Goal: Information Seeking & Learning: Learn about a topic

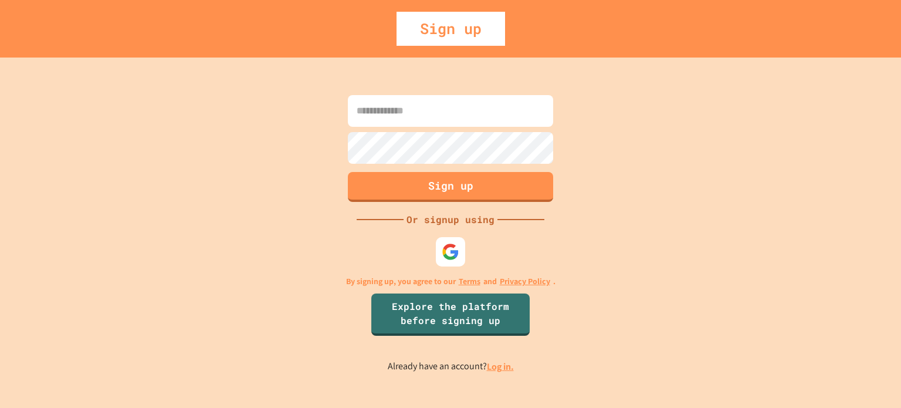
click at [445, 116] on input at bounding box center [450, 111] width 205 height 32
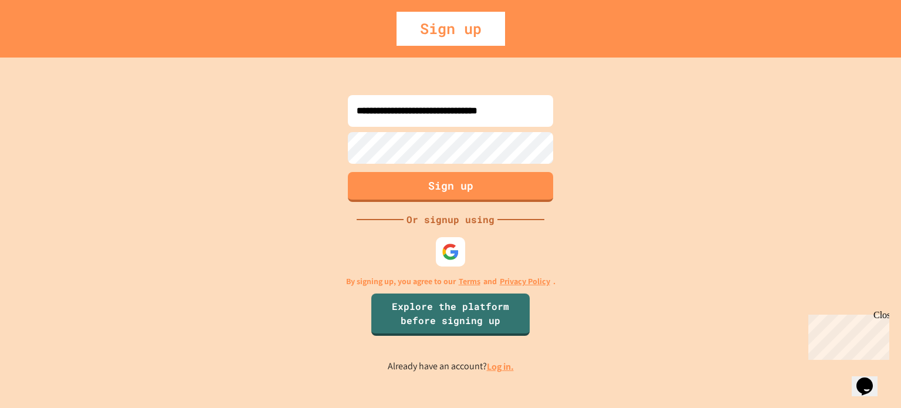
type input "**********"
click at [516, 194] on button "Sign up" at bounding box center [450, 185] width 209 height 30
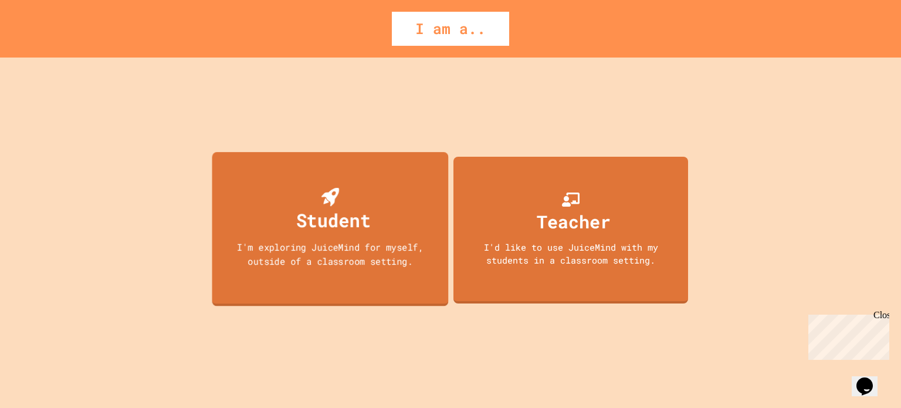
click at [367, 204] on div "Student" at bounding box center [330, 211] width 80 height 46
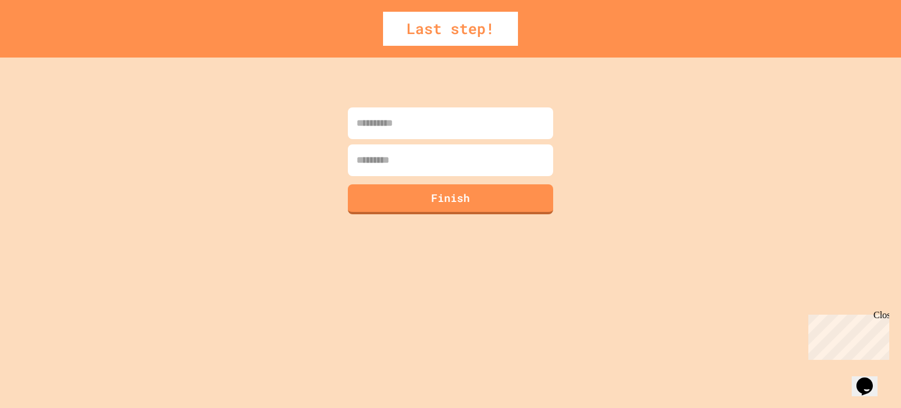
click at [430, 127] on input at bounding box center [450, 123] width 205 height 32
type input "*********"
type input "*"
type input "******"
click at [428, 211] on button "Finish" at bounding box center [450, 197] width 209 height 30
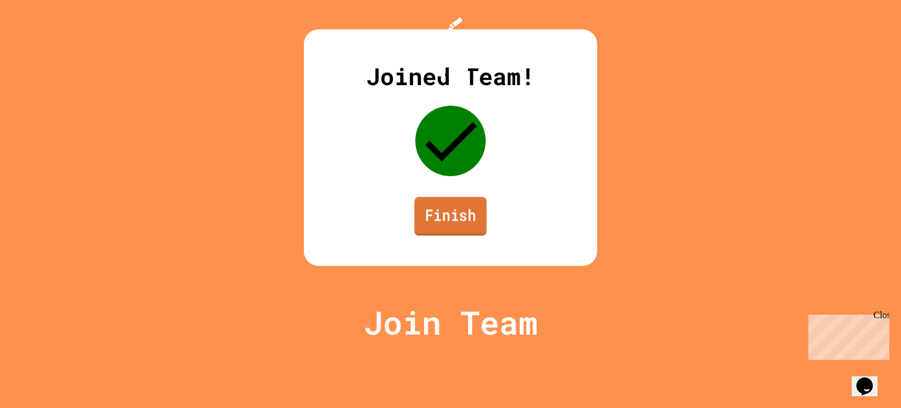
click at [450, 235] on link "Finish" at bounding box center [450, 215] width 72 height 39
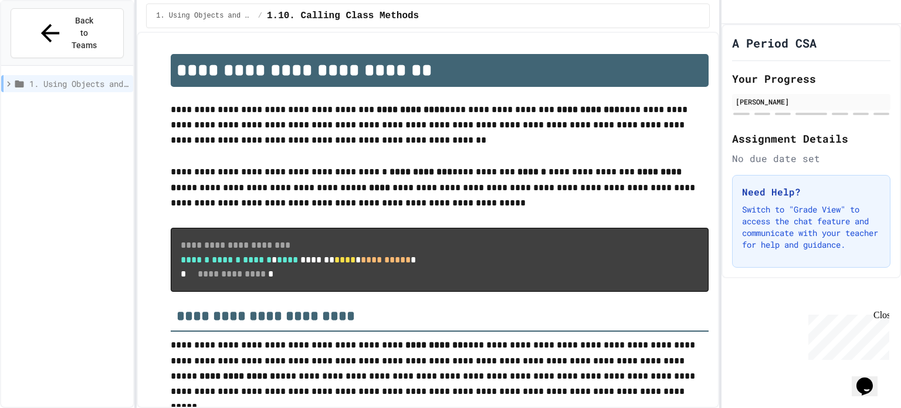
scroll to position [918, 0]
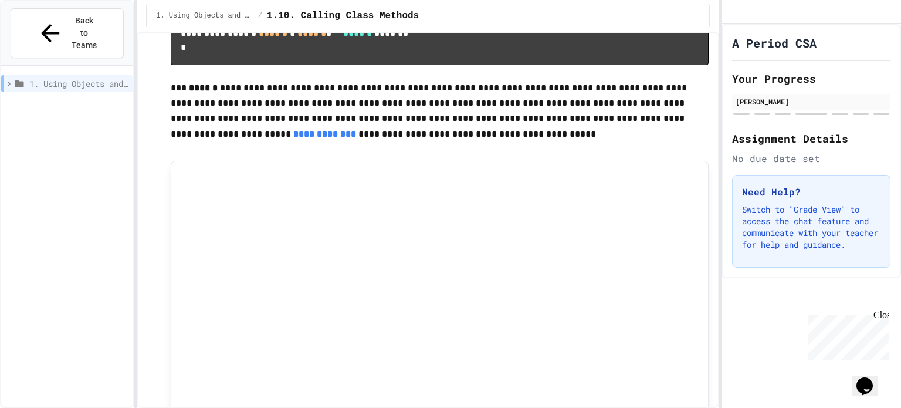
click at [878, 313] on div "Close" at bounding box center [880, 317] width 15 height 15
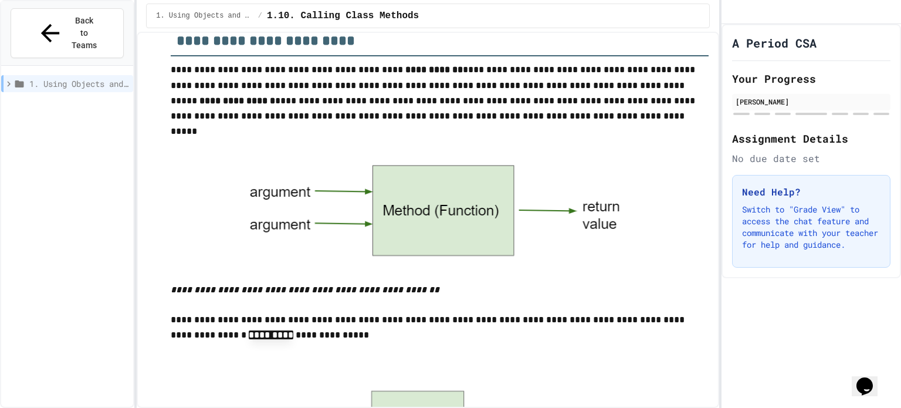
scroll to position [0, 0]
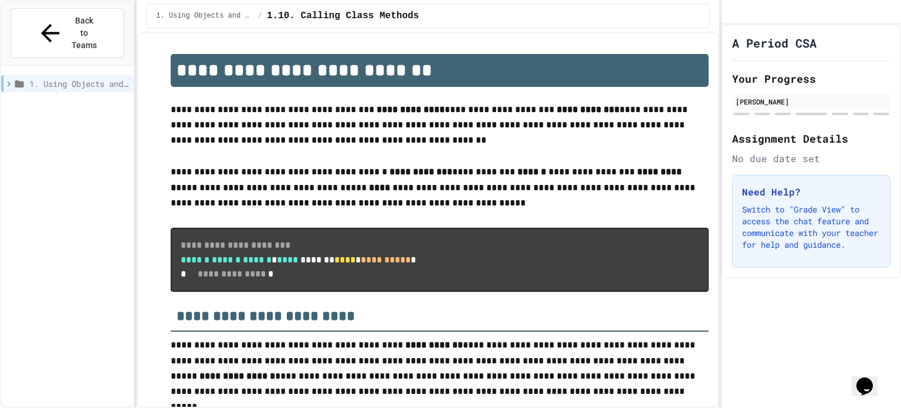
click at [284, 111] on p "**********" at bounding box center [440, 125] width 538 height 47
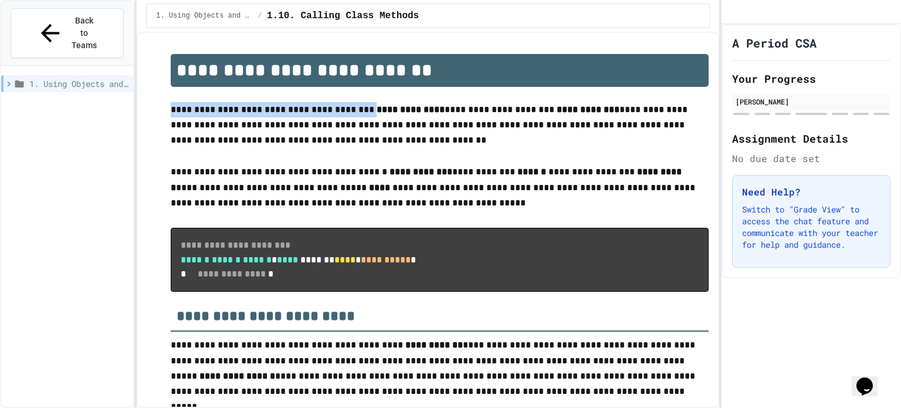
click at [284, 111] on p "**********" at bounding box center [440, 125] width 538 height 47
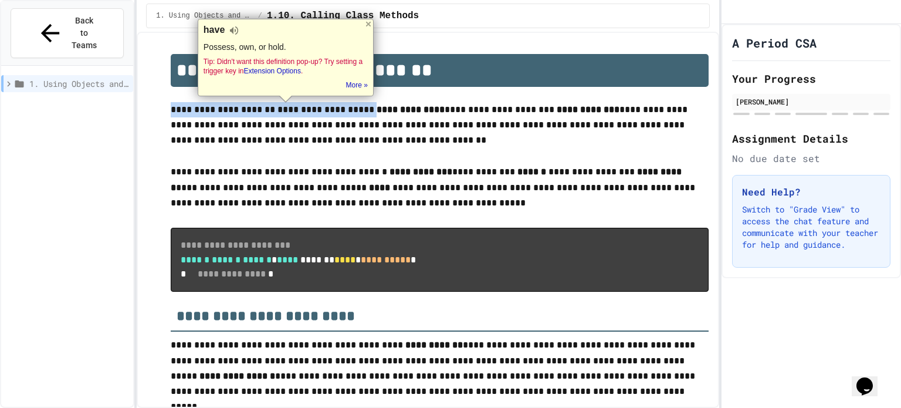
click at [246, 136] on p "**********" at bounding box center [440, 125] width 538 height 47
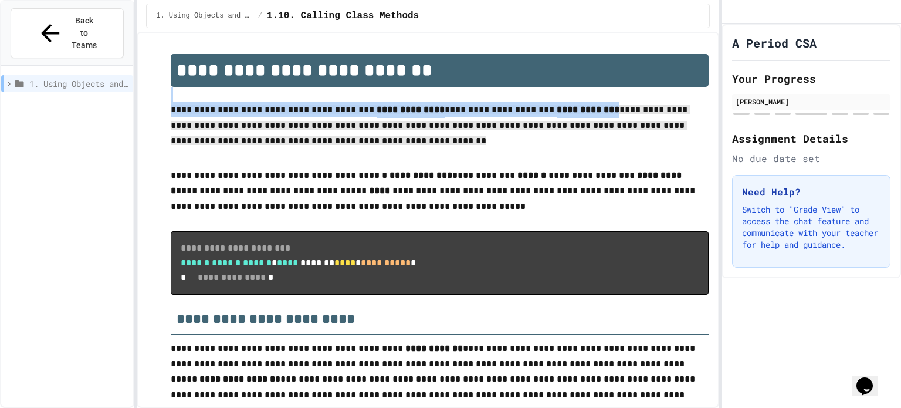
drag, startPoint x: 305, startPoint y: 95, endPoint x: 389, endPoint y: 145, distance: 98.4
click at [389, 145] on p "**********" at bounding box center [440, 127] width 538 height 50
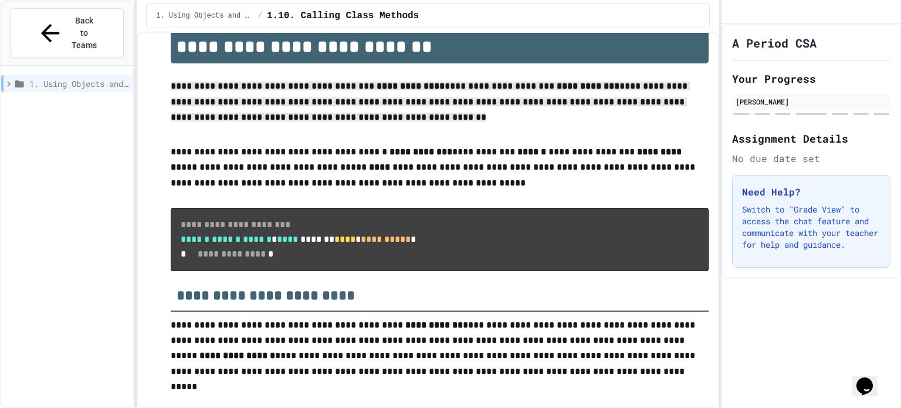
scroll to position [25, 0]
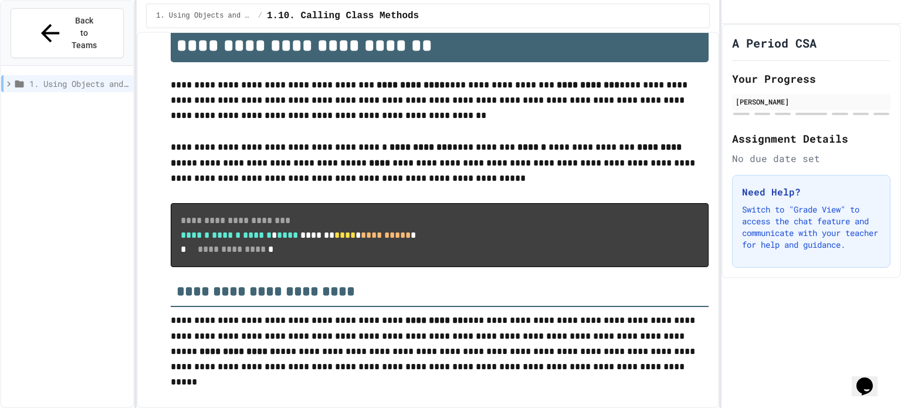
click at [517, 147] on strong "******" at bounding box center [531, 146] width 29 height 9
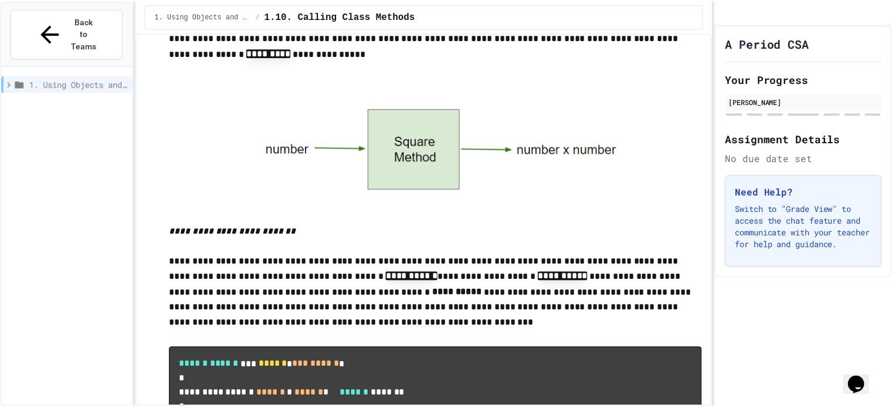
scroll to position [0, 0]
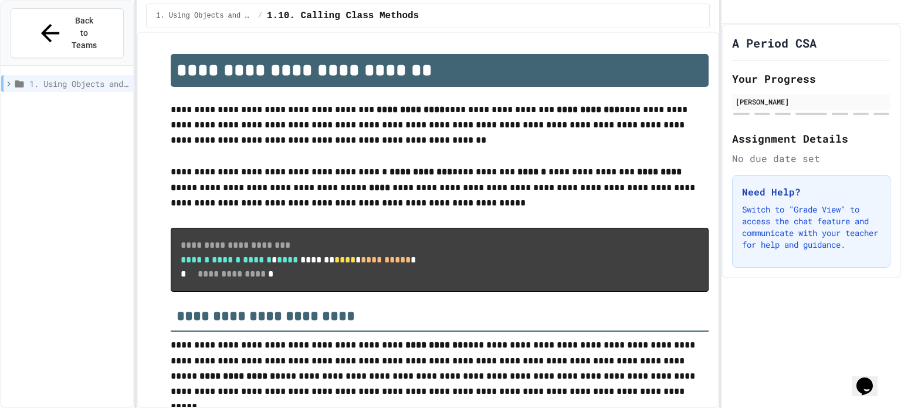
click at [805, 51] on h1 "A Period CSA" at bounding box center [774, 43] width 84 height 16
click at [745, 21] on icon "My Account" at bounding box center [740, 21] width 12 height 12
click at [755, 407] on div at bounding box center [450, 408] width 901 height 0
click at [110, 22] on button "Back to Teams" at bounding box center [67, 33] width 113 height 50
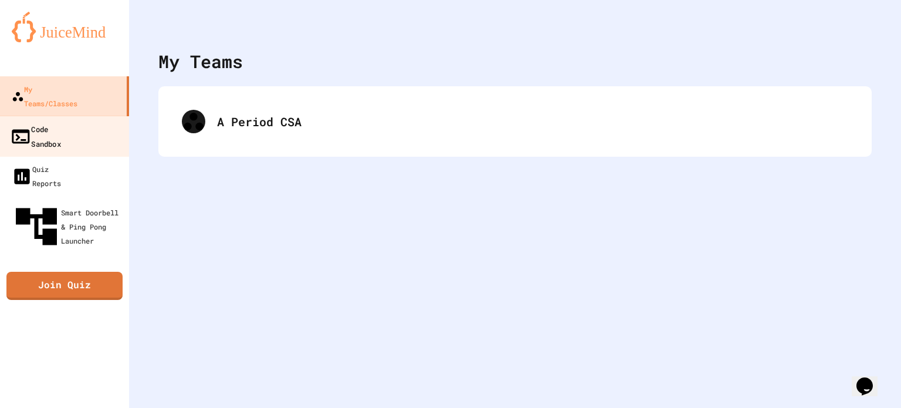
click at [108, 117] on link "Code Sandbox" at bounding box center [64, 136] width 133 height 41
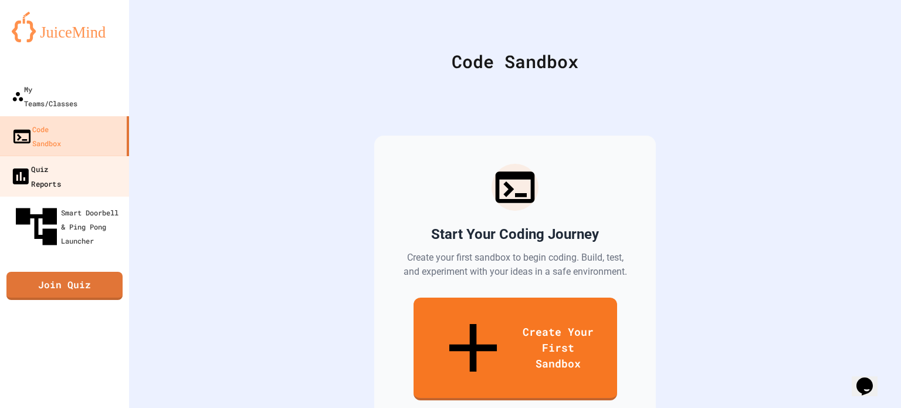
click at [97, 155] on link "Quiz Reports" at bounding box center [64, 175] width 133 height 41
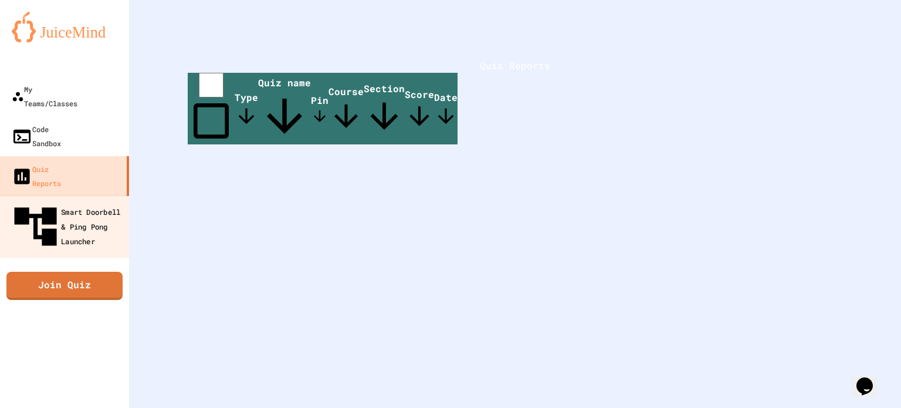
click at [99, 201] on div "Smart Doorbell & Ping Pong Launcher" at bounding box center [68, 226] width 116 height 51
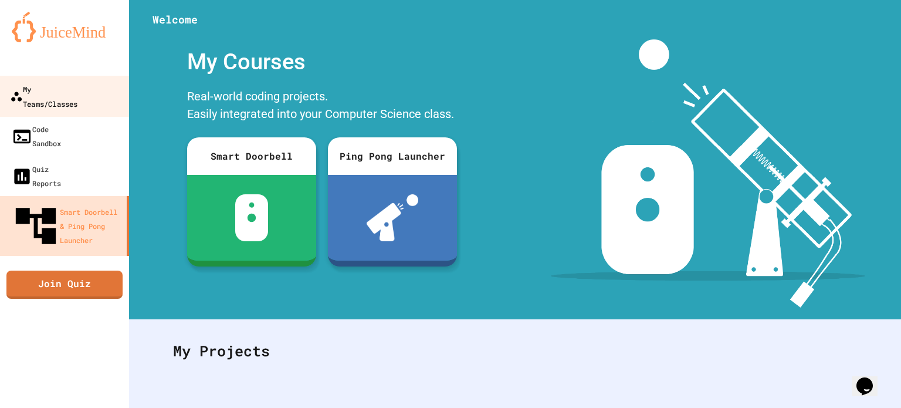
click at [77, 94] on div "My Teams/Classes" at bounding box center [43, 96] width 67 height 29
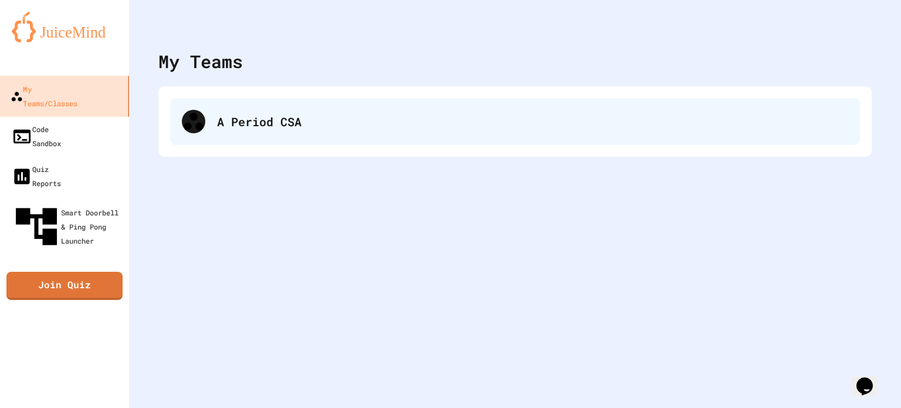
click at [218, 131] on div "A Period CSA" at bounding box center [515, 121] width 690 height 47
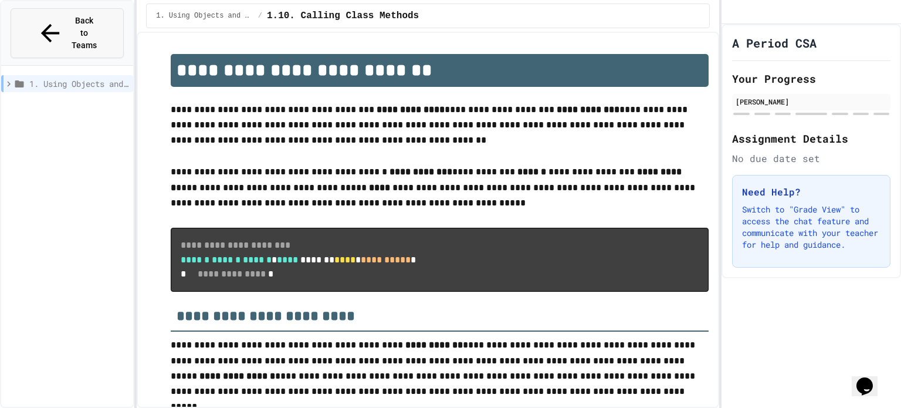
click at [71, 24] on span "Back to Teams" at bounding box center [85, 33] width 28 height 37
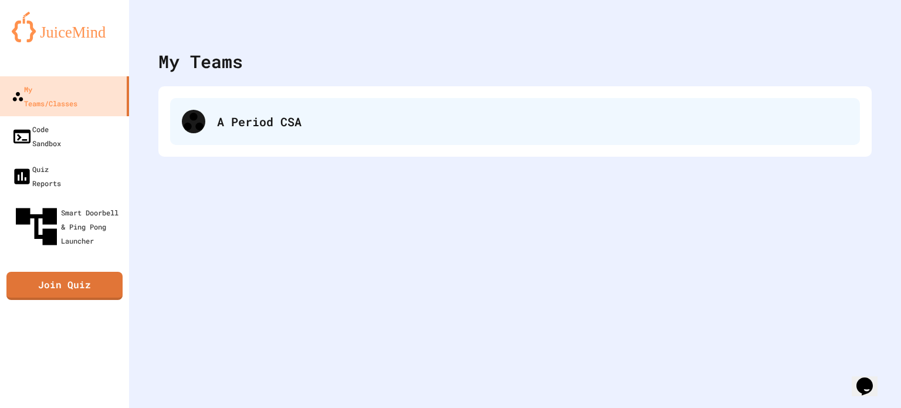
drag, startPoint x: 243, startPoint y: 122, endPoint x: 233, endPoint y: 123, distance: 9.5
click at [233, 123] on div "A Period CSA" at bounding box center [532, 122] width 631 height 18
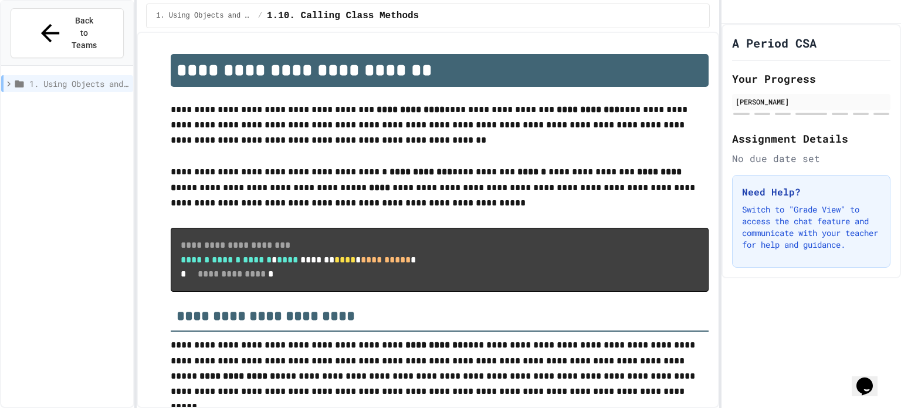
click at [747, 22] on icon "My Account" at bounding box center [740, 21] width 12 height 12
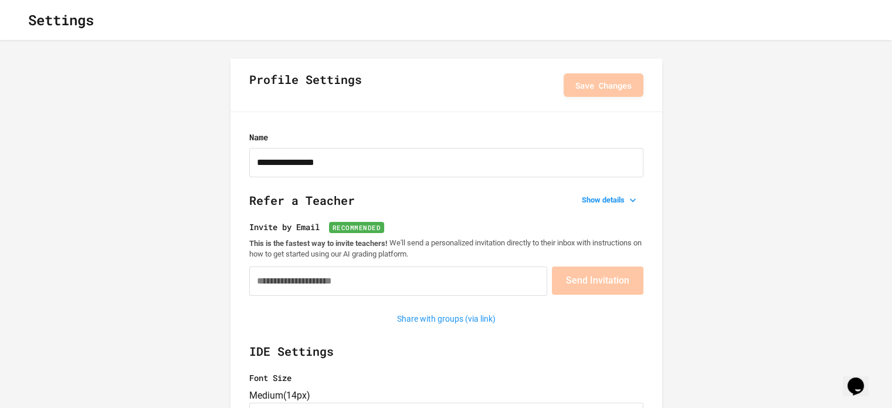
type input "**********"
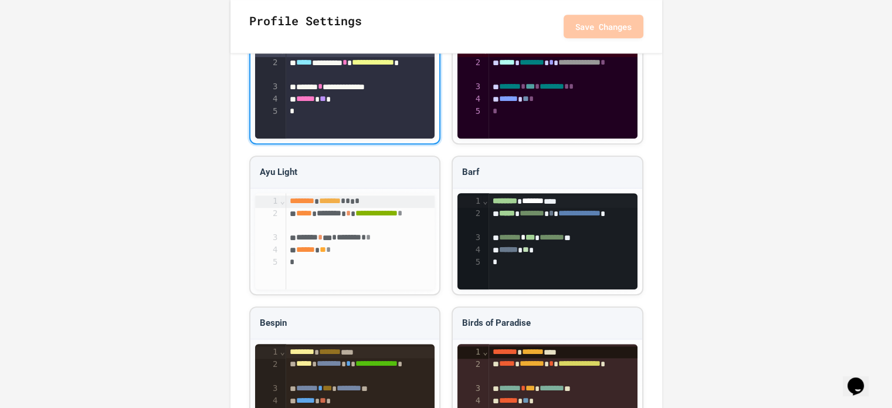
scroll to position [977, 0]
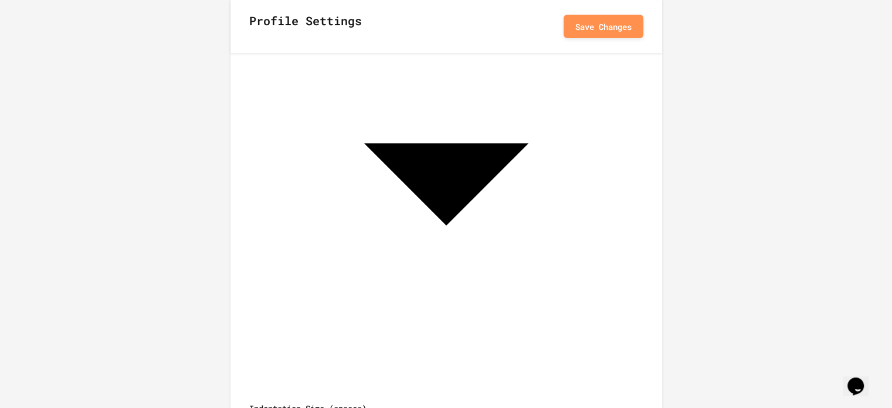
scroll to position [452, 0]
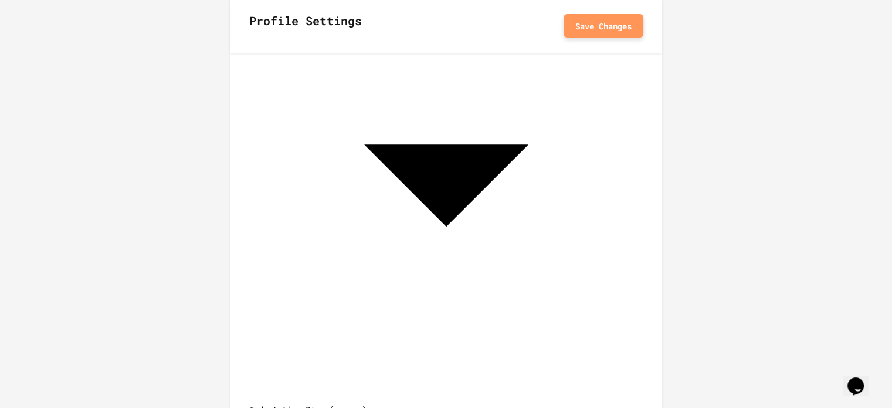
drag, startPoint x: 705, startPoint y: 238, endPoint x: 593, endPoint y: 37, distance: 230.2
click at [600, 40] on div "Profile Settings Save Changes" at bounding box center [446, 26] width 432 height 53
click at [598, 32] on button "Save Changes" at bounding box center [604, 25] width 80 height 23
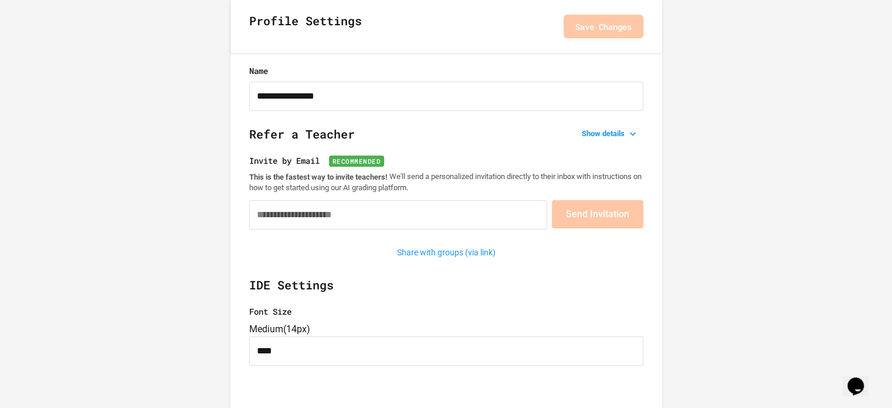
scroll to position [63, 0]
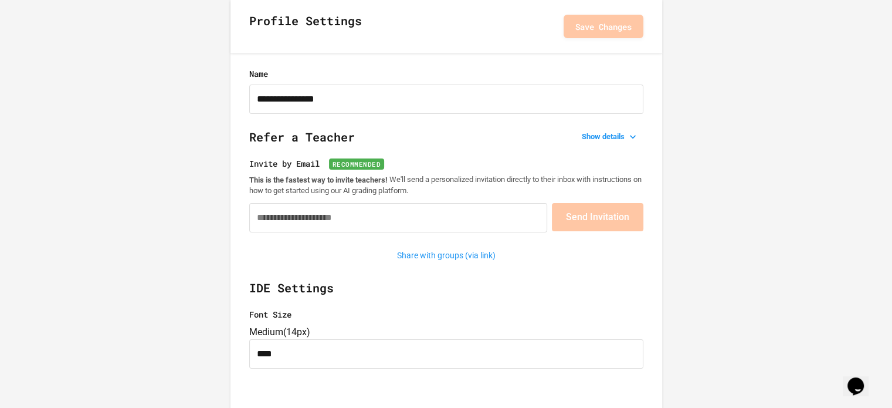
click at [443, 181] on p "This is the fastest way to invite teachers! We'll send a personalized invitatio…" at bounding box center [446, 185] width 394 height 22
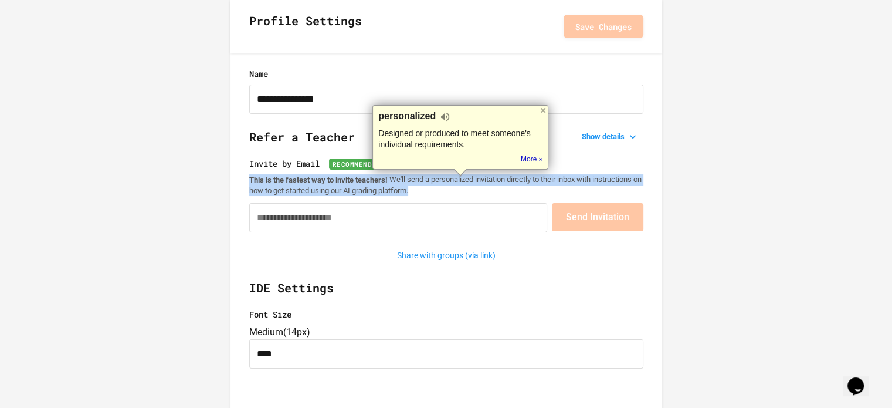
click at [443, 181] on p "This is the fastest way to invite teachers! We'll send a personalized invitatio…" at bounding box center [446, 185] width 394 height 22
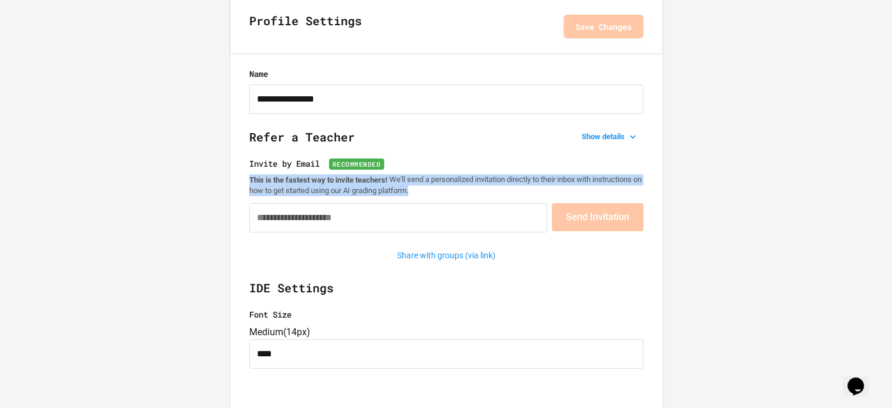
click at [444, 181] on p "This is the fastest way to invite teachers! We'll send a personalized invitatio…" at bounding box center [446, 185] width 394 height 22
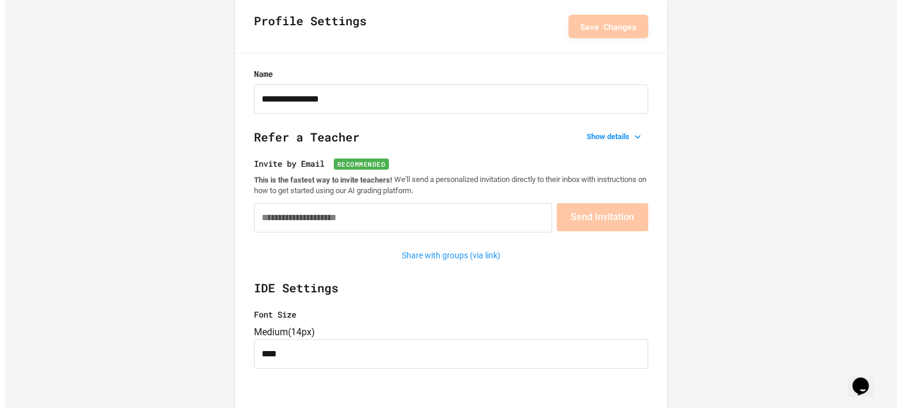
scroll to position [0, 0]
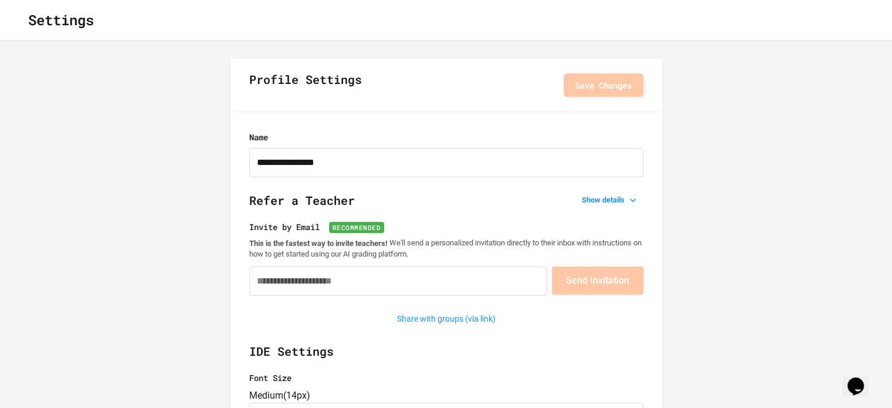
click at [19, 20] on button "button" at bounding box center [19, 20] width 0 height 0
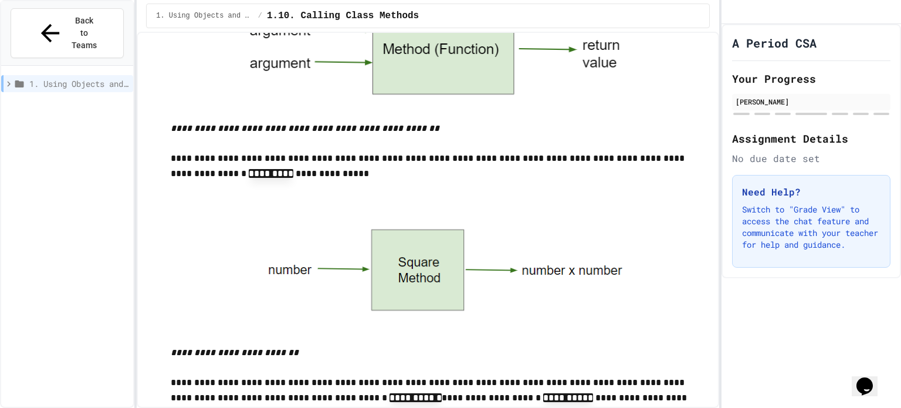
scroll to position [437, 0]
drag, startPoint x: 380, startPoint y: 67, endPoint x: 493, endPoint y: 154, distance: 142.6
drag, startPoint x: 381, startPoint y: 296, endPoint x: 488, endPoint y: 265, distance: 111.7
click at [484, 266] on img at bounding box center [439, 270] width 403 height 147
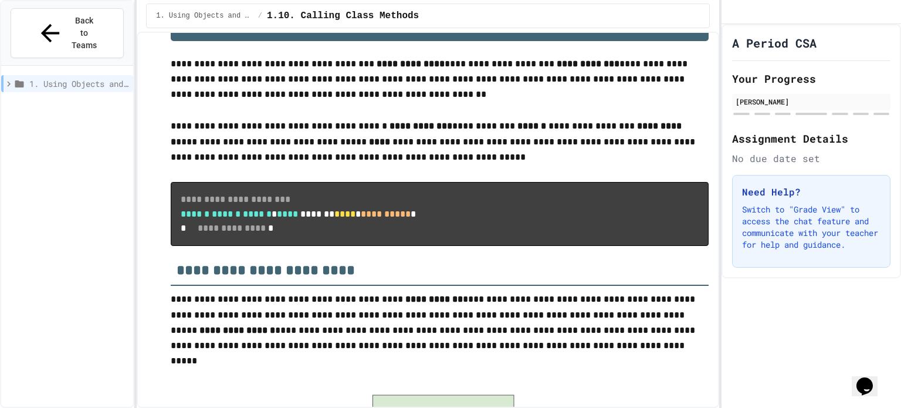
scroll to position [0, 0]
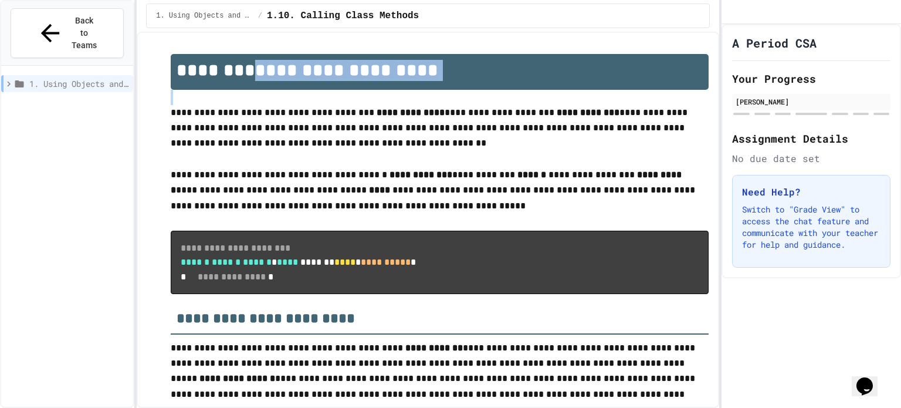
drag, startPoint x: 239, startPoint y: 65, endPoint x: 373, endPoint y: 96, distance: 137.1
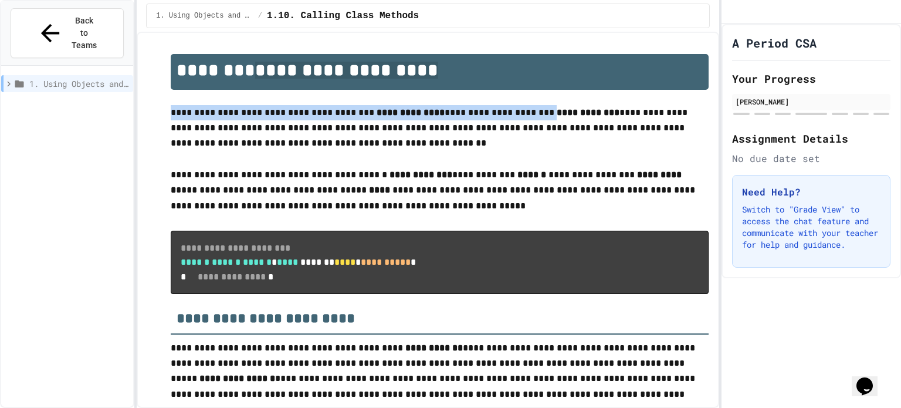
drag, startPoint x: 450, startPoint y: 133, endPoint x: 457, endPoint y: 135, distance: 6.9
click at [457, 135] on p "**********" at bounding box center [440, 128] width 538 height 47
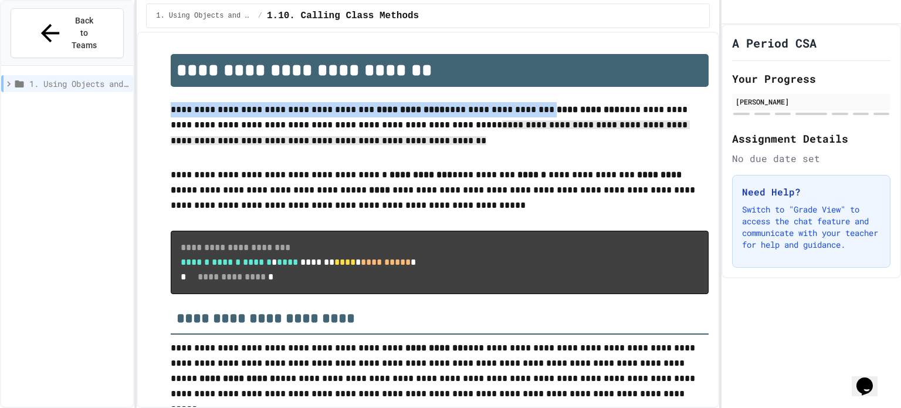
click at [457, 135] on p "**********" at bounding box center [440, 127] width 538 height 50
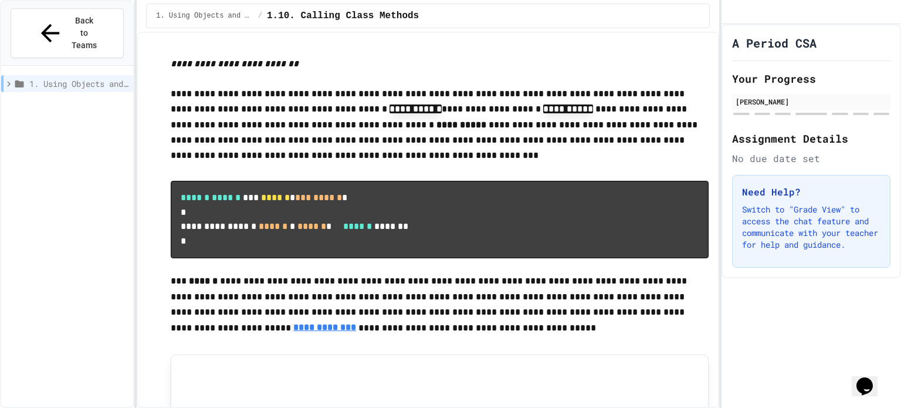
scroll to position [725, 0]
click at [239, 247] on pre "**********" at bounding box center [440, 218] width 538 height 77
click at [277, 230] on span "******" at bounding box center [273, 226] width 29 height 9
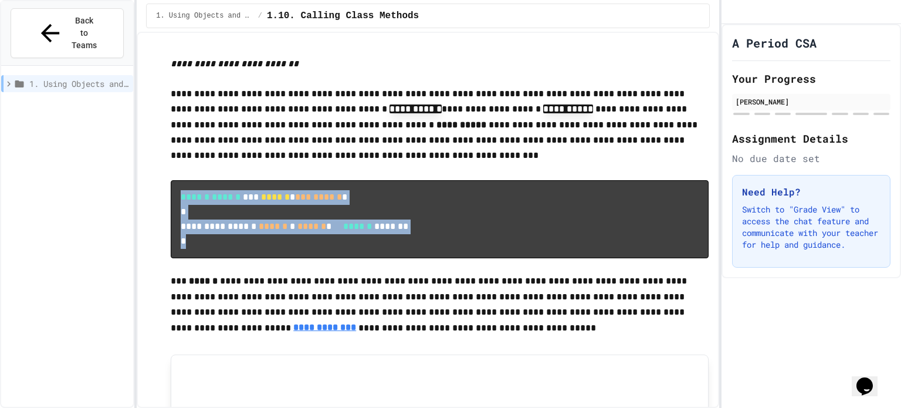
click at [277, 230] on span "******" at bounding box center [273, 226] width 29 height 9
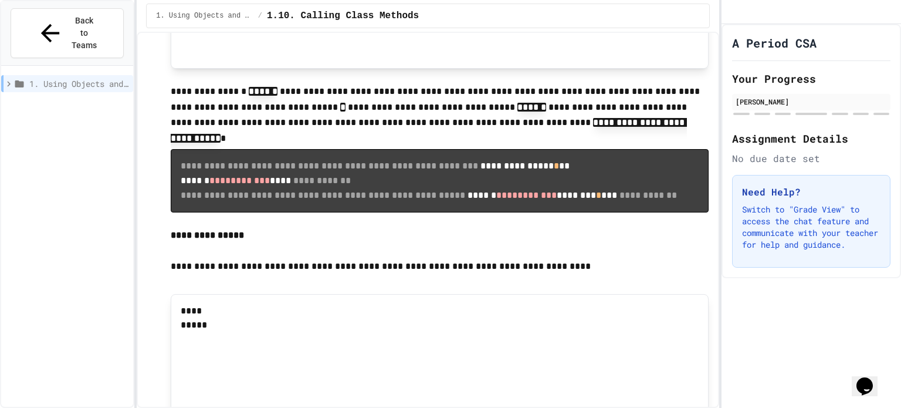
scroll to position [1346, 0]
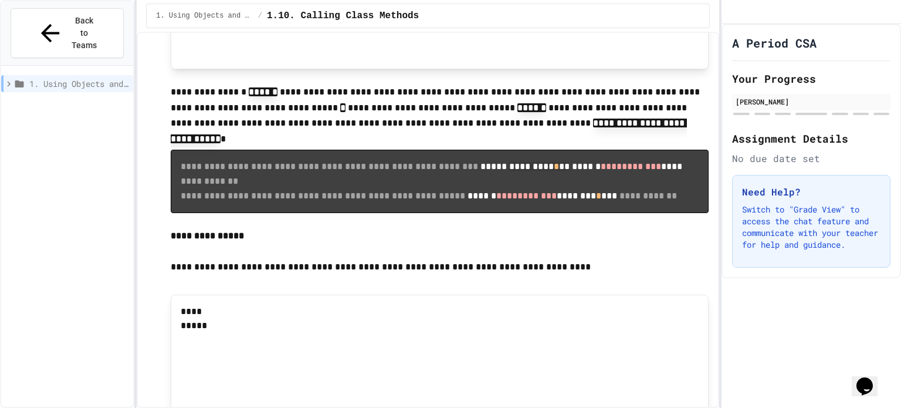
drag, startPoint x: 209, startPoint y: 222, endPoint x: 296, endPoint y: 228, distance: 87.0
click at [296, 213] on pre "**********" at bounding box center [440, 181] width 538 height 63
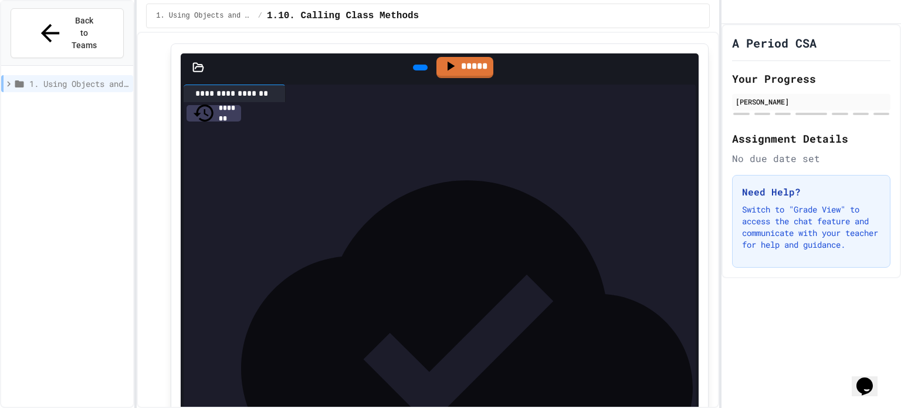
scroll to position [1596, 0]
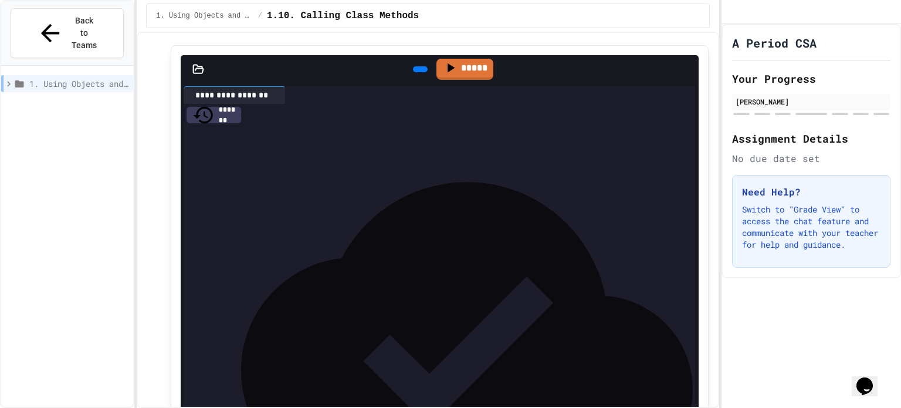
drag, startPoint x: 264, startPoint y: 91, endPoint x: 317, endPoint y: 93, distance: 52.2
click at [317, 25] on p "**********" at bounding box center [440, 17] width 538 height 16
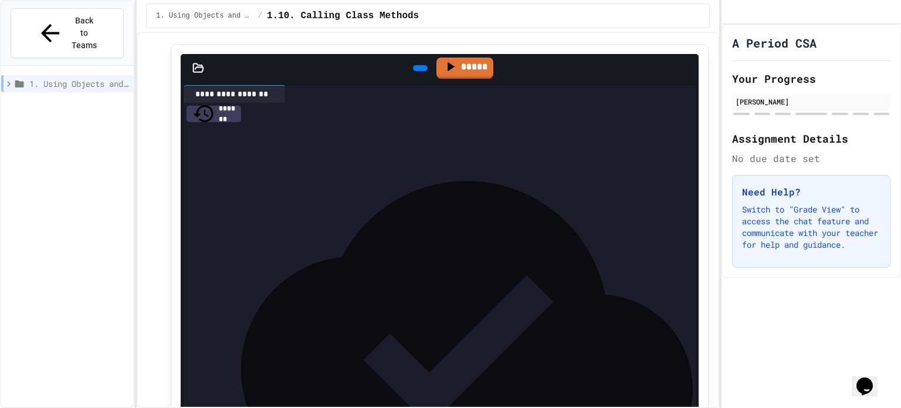
click at [317, 24] on p "**********" at bounding box center [440, 16] width 538 height 15
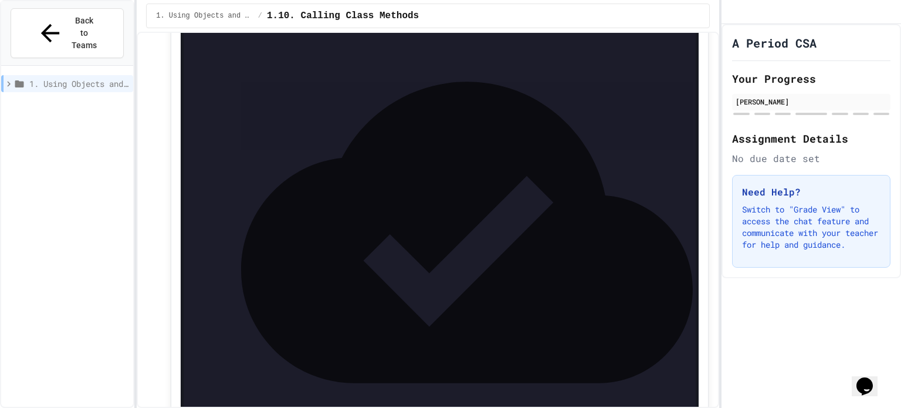
scroll to position [1697, 0]
click at [540, 146] on div "**********" at bounding box center [436, 140] width 466 height 12
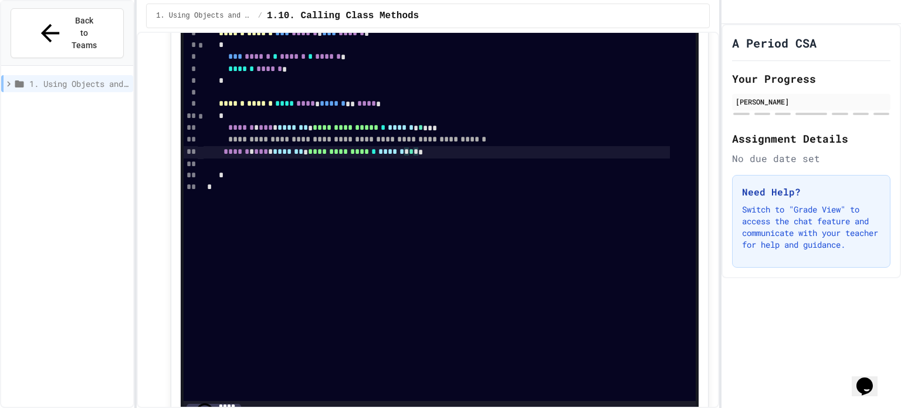
click at [110, 228] on div "1. Using Objects and Methods" at bounding box center [67, 248] width 132 height 357
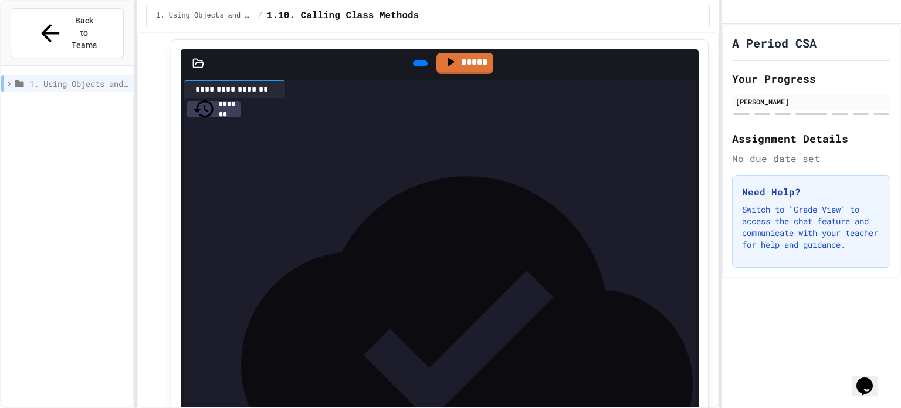
scroll to position [1600, 0]
click at [413, 67] on div at bounding box center [420, 64] width 15 height 6
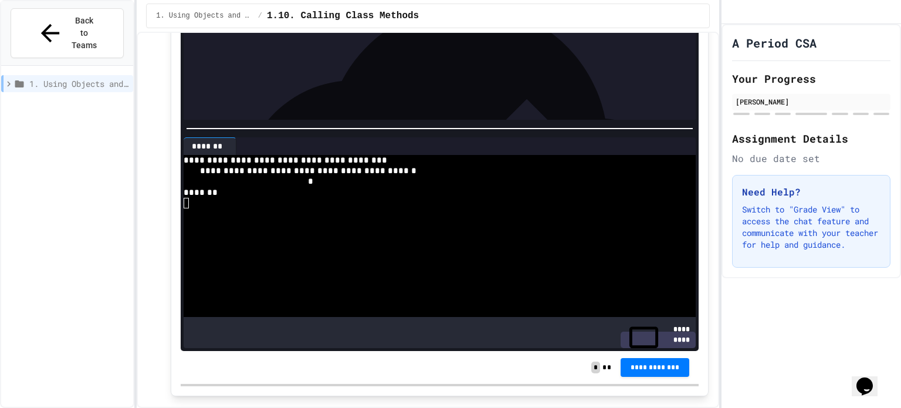
scroll to position [1772, 0]
click at [457, 84] on div "**********" at bounding box center [431, 78] width 457 height 12
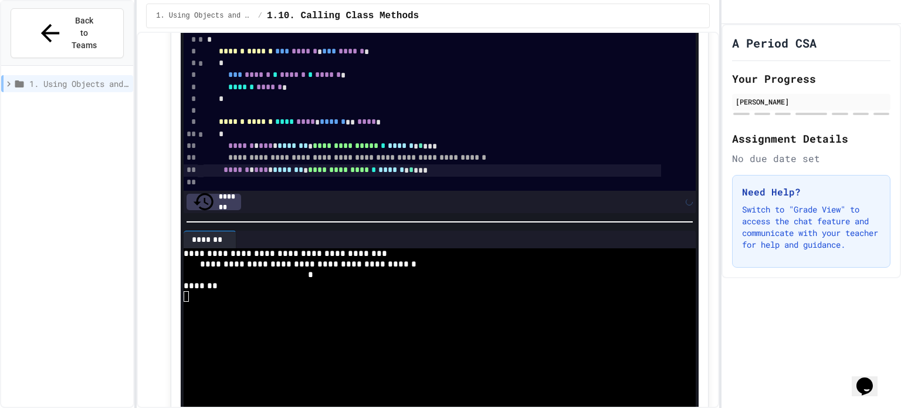
scroll to position [1657, 0]
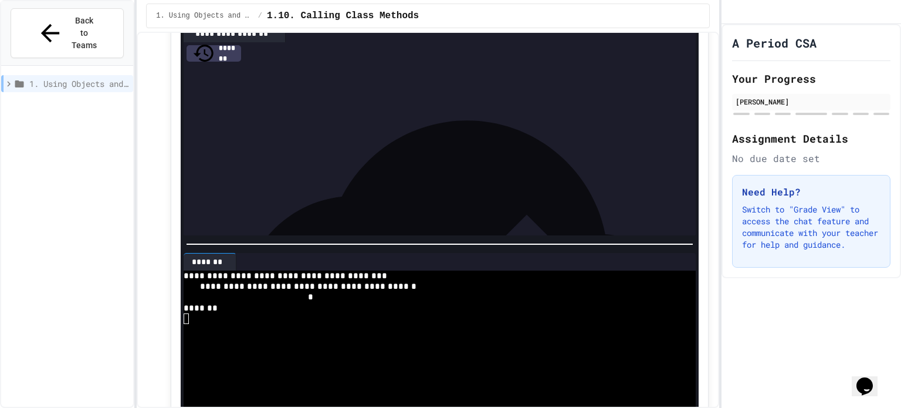
click at [412, 15] on icon at bounding box center [419, 8] width 14 height 14
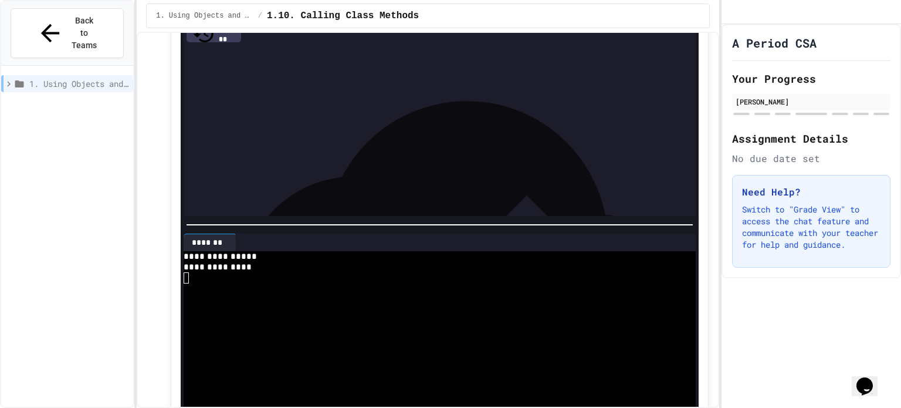
scroll to position [1675, 0]
click at [369, 177] on span "**********" at bounding box center [338, 173] width 61 height 8
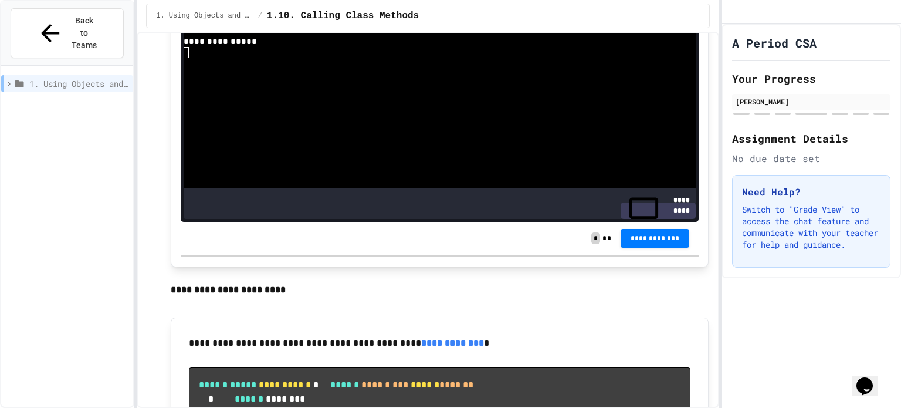
scroll to position [1901, 0]
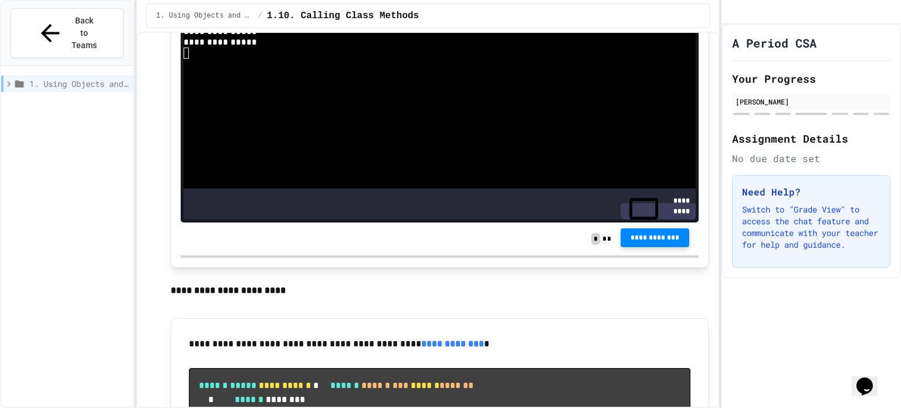
click at [640, 242] on span "**********" at bounding box center [655, 237] width 50 height 9
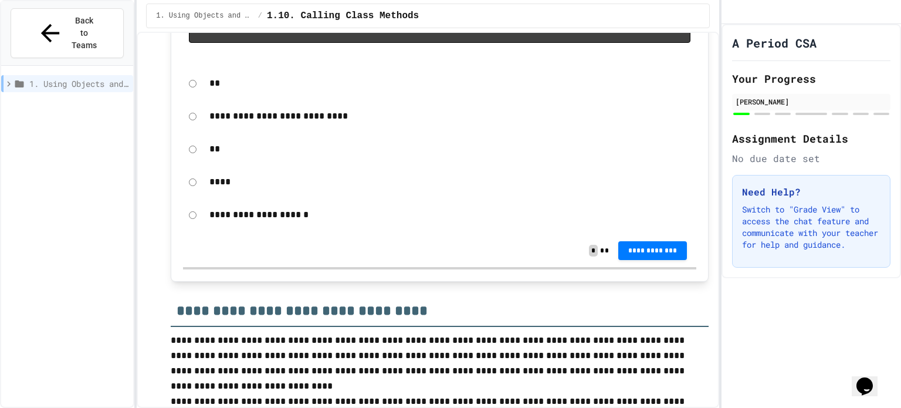
scroll to position [2378, 0]
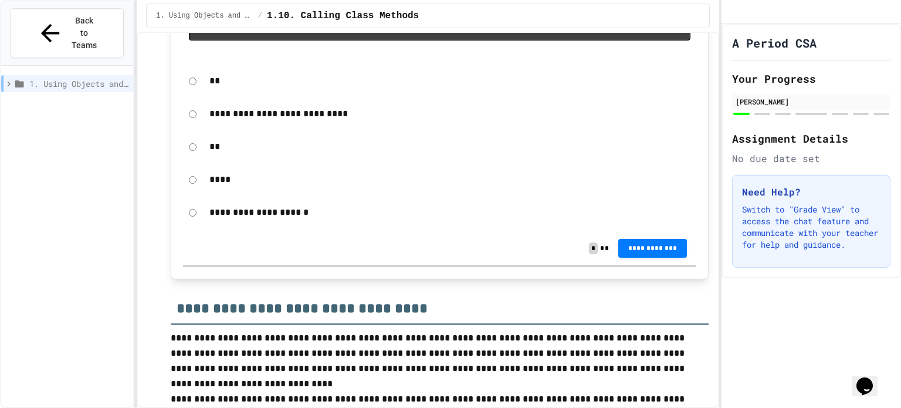
click at [206, 94] on div "**" at bounding box center [449, 80] width 493 height 27
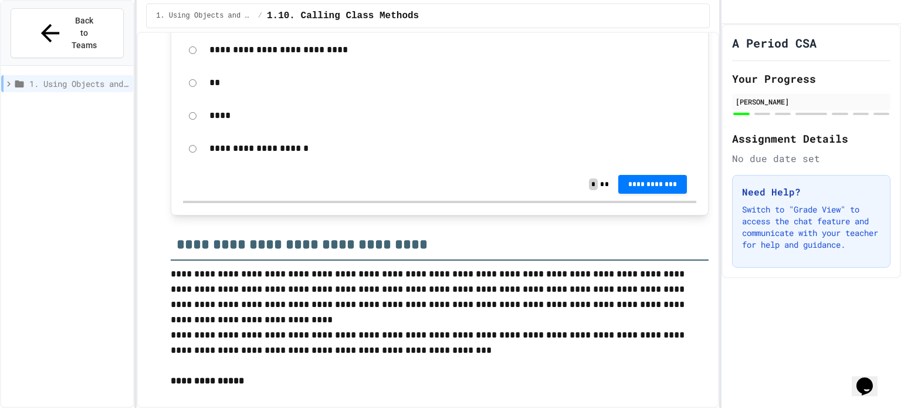
scroll to position [2441, 0]
click at [637, 188] on span "**********" at bounding box center [652, 183] width 50 height 9
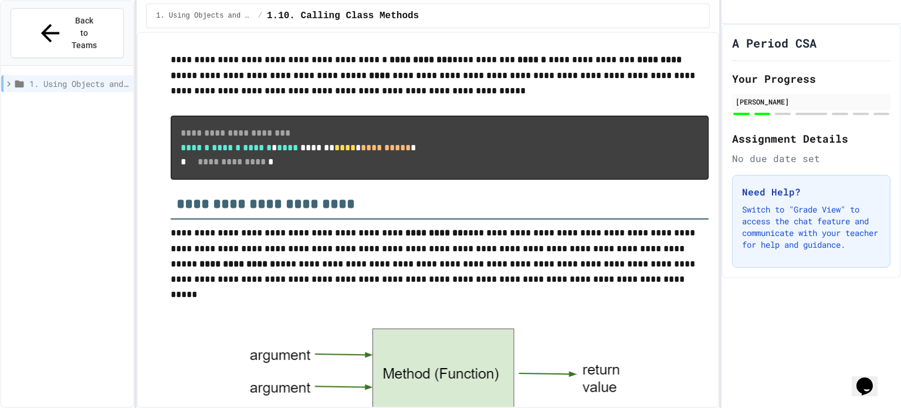
scroll to position [0, 0]
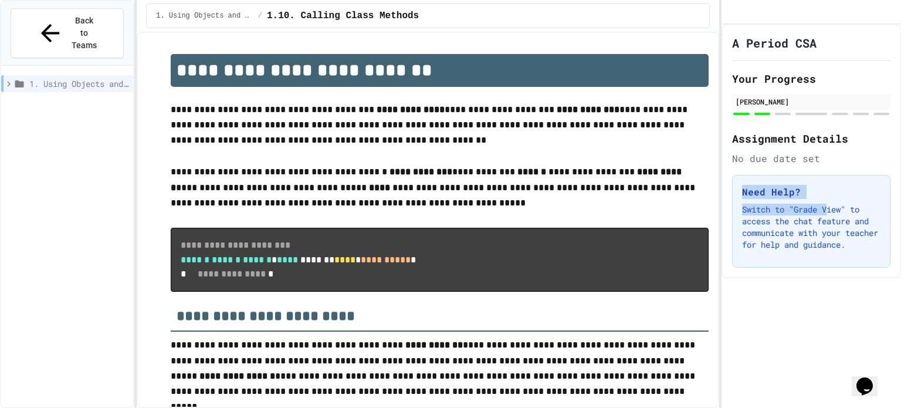
click at [829, 219] on div "Need Help? Switch to "Grade View" to access the chat feature and communicate wi…" at bounding box center [811, 221] width 158 height 93
click at [828, 199] on h3 "Need Help?" at bounding box center [811, 192] width 138 height 14
click at [207, 23] on div "1. Using Objects and Methods / 1.10. Calling Class Methods" at bounding box center [428, 16] width 564 height 25
click at [87, 26] on button "Back to Teams" at bounding box center [67, 33] width 113 height 50
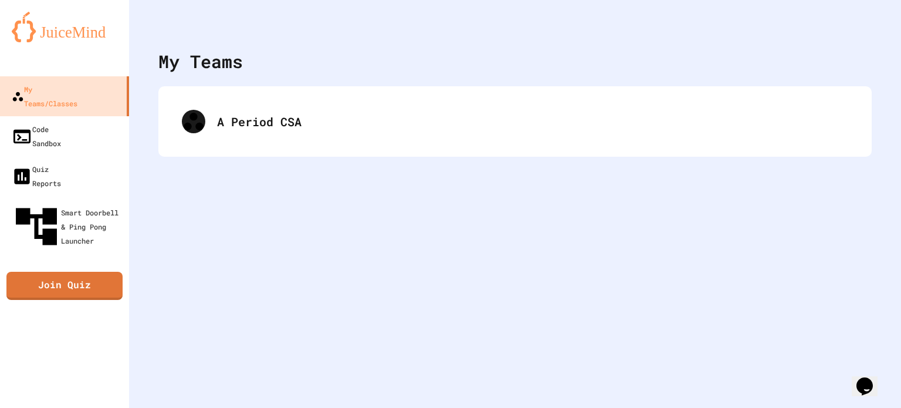
click at [70, 29] on img at bounding box center [65, 27] width 106 height 30
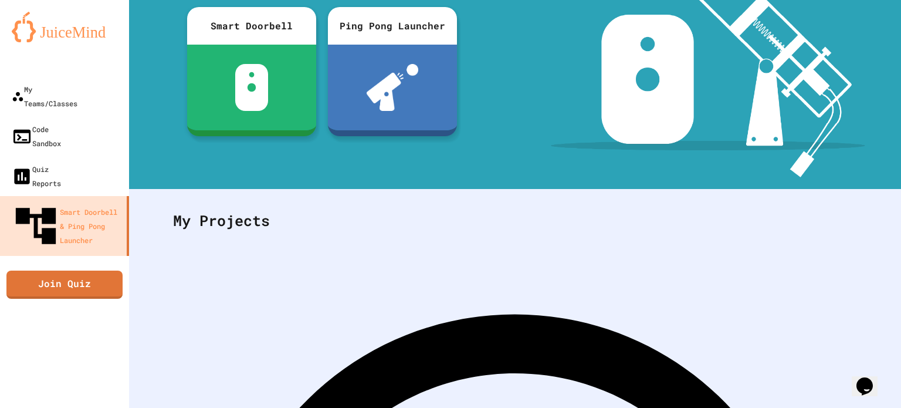
scroll to position [181, 0]
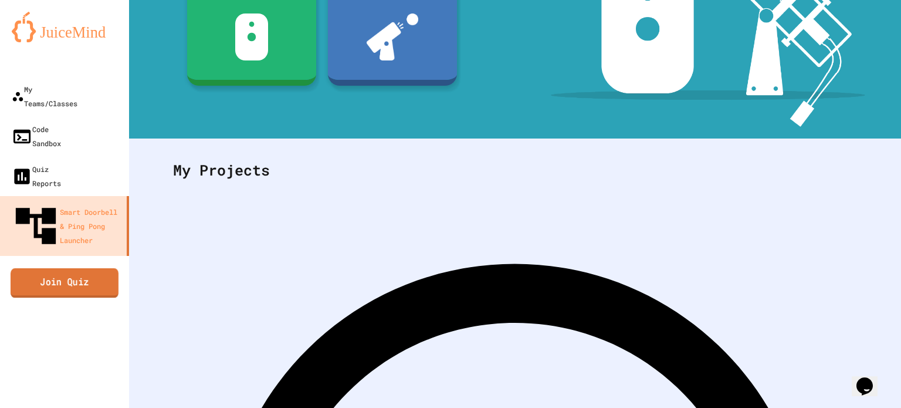
click at [46, 268] on link "Join Quiz" at bounding box center [65, 282] width 108 height 29
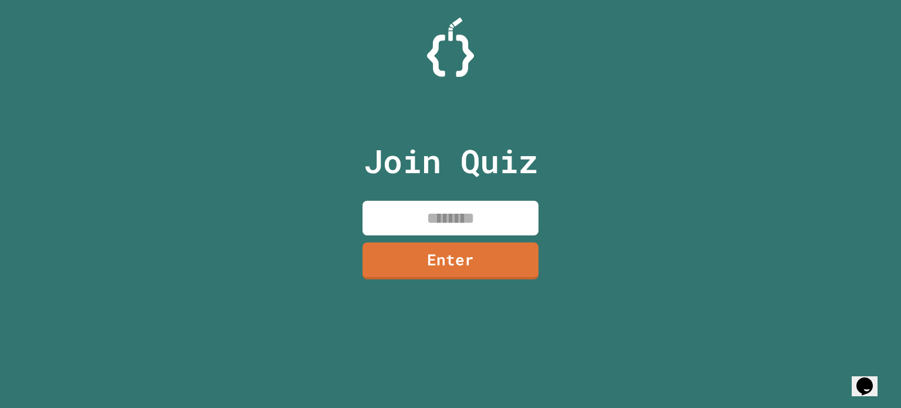
click at [405, 206] on input at bounding box center [450, 218] width 176 height 35
type input "********"
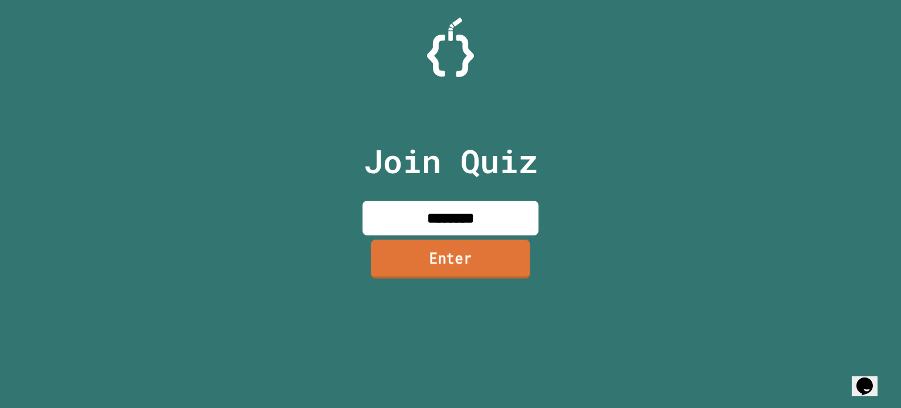
click at [450, 264] on link "Enter" at bounding box center [450, 258] width 159 height 39
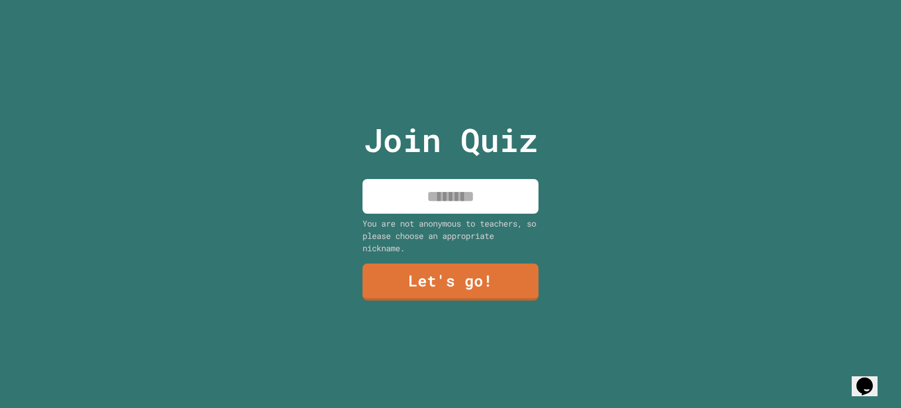
click at [467, 201] on input at bounding box center [450, 196] width 176 height 35
type input "*********"
click at [471, 316] on div "Join Quiz ********* You are not anonymous to teachers, so please choose an appr…" at bounding box center [451, 204] width 198 height 408
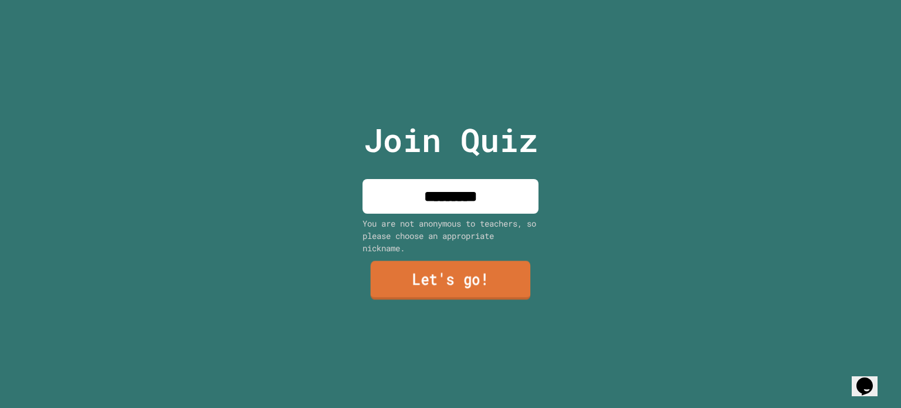
click at [440, 282] on link "Let's go!" at bounding box center [451, 280] width 160 height 39
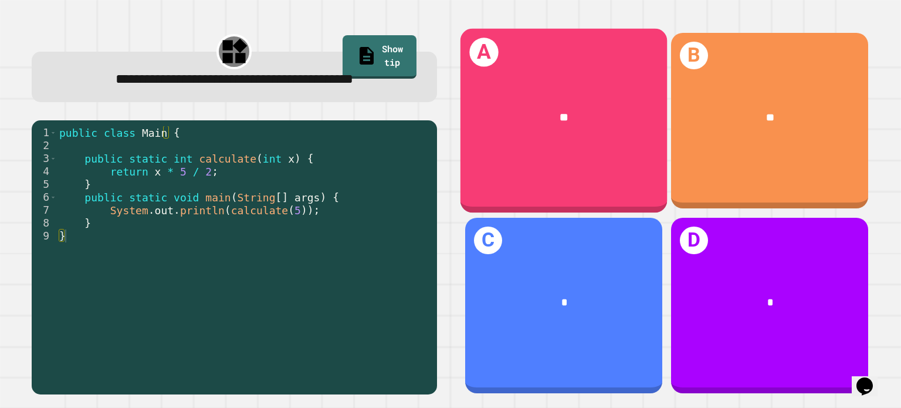
click at [530, 97] on div "**" at bounding box center [563, 117] width 206 height 60
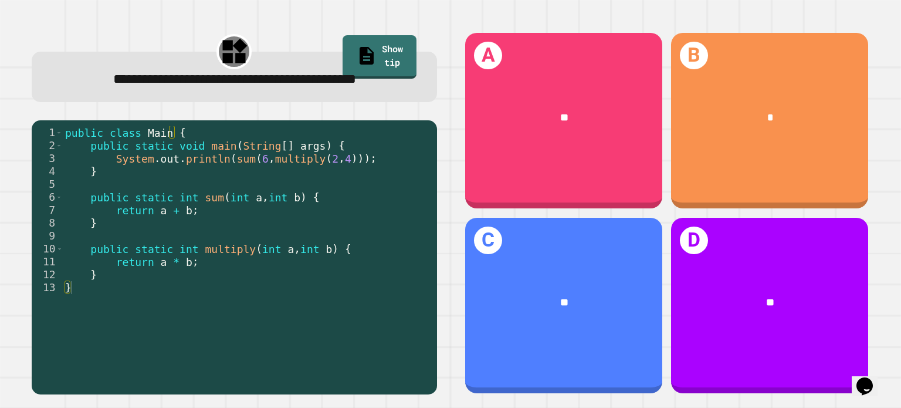
click at [235, 327] on div "public class Main { public static void main ( String [ ] args ) { System . out …" at bounding box center [247, 242] width 368 height 232
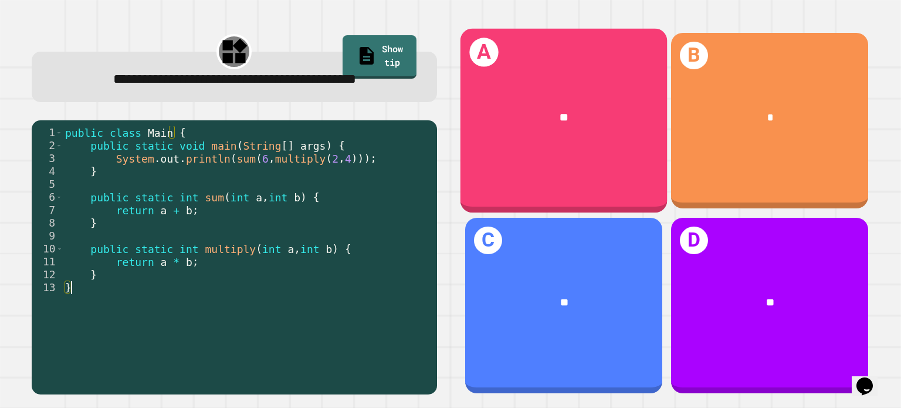
click at [532, 131] on div "**" at bounding box center [563, 117] width 206 height 60
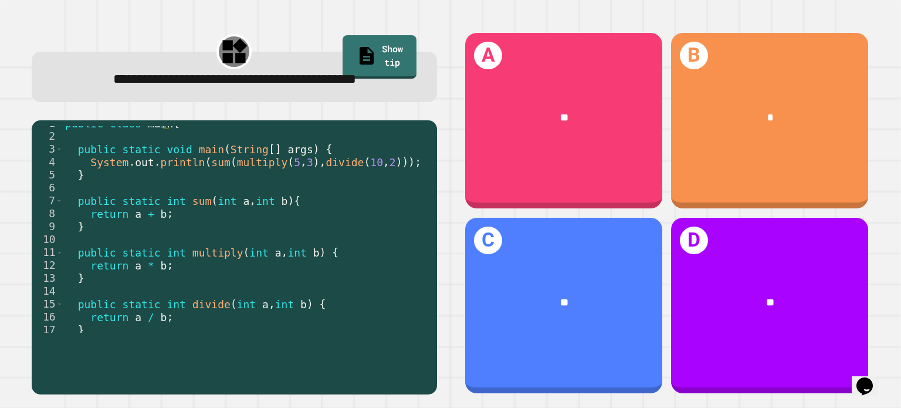
scroll to position [8, 0]
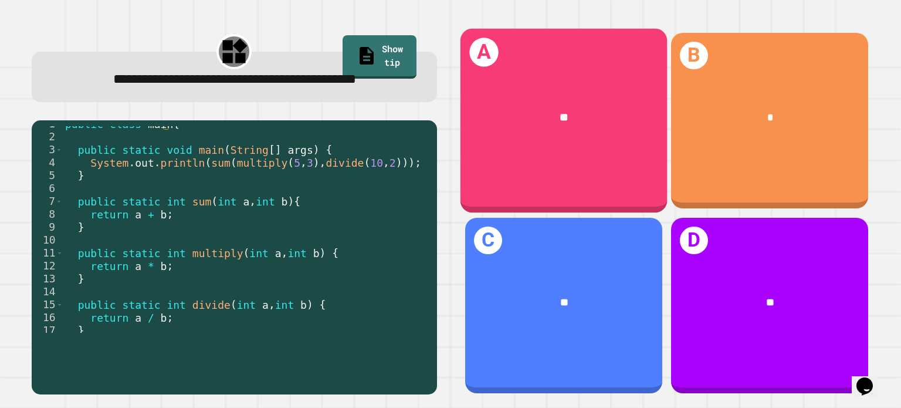
click at [561, 110] on div "**" at bounding box center [564, 117] width 162 height 16
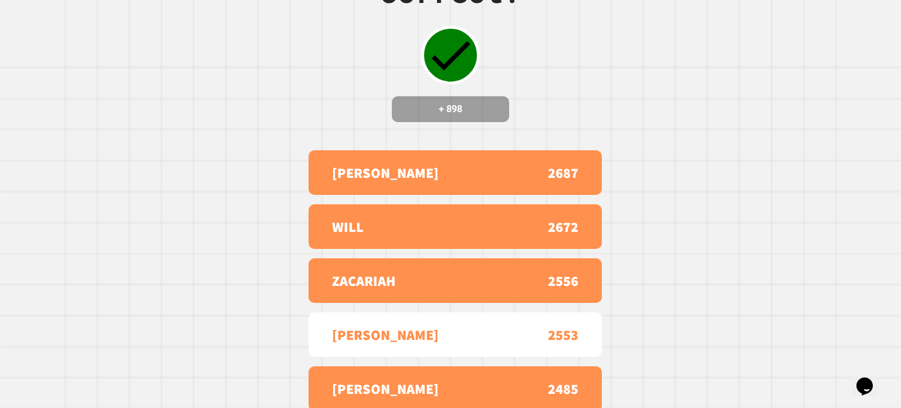
scroll to position [0, 0]
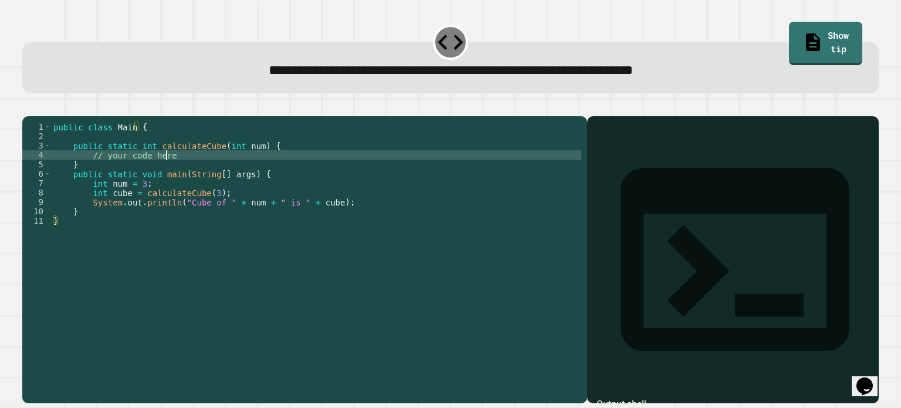
click at [189, 174] on div "public class Main { public static int calculateCube ( int num ) { // your code …" at bounding box center [316, 248] width 530 height 253
type textarea "*"
click at [28, 107] on icon "button" at bounding box center [28, 107] width 0 height 0
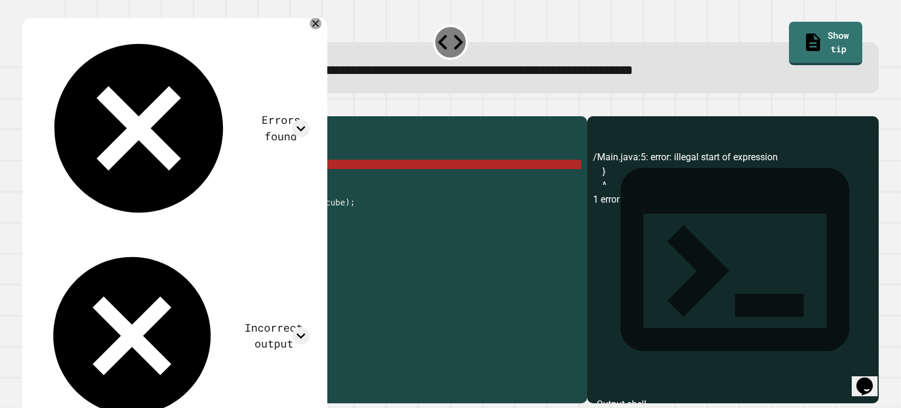
scroll to position [0, 1]
click at [509, 181] on div "public class Main { public static int calculateCube ( int num ) { calculateCube…" at bounding box center [316, 248] width 530 height 253
click at [323, 28] on icon at bounding box center [315, 23] width 14 height 14
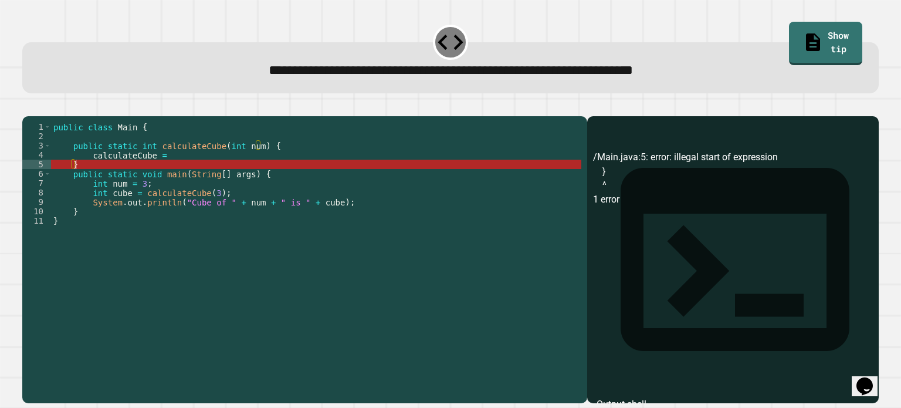
click at [303, 164] on div "public class Main { public static int calculateCube ( int num ) { calculateCube…" at bounding box center [316, 248] width 530 height 253
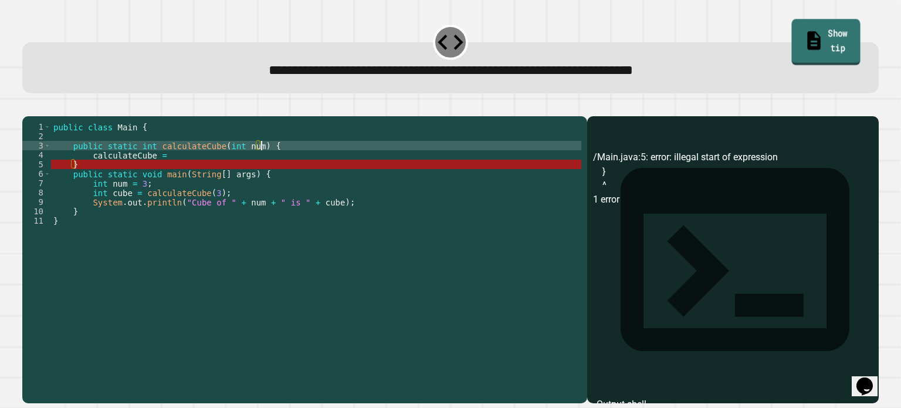
click at [809, 38] on link "Show tip" at bounding box center [825, 42] width 69 height 46
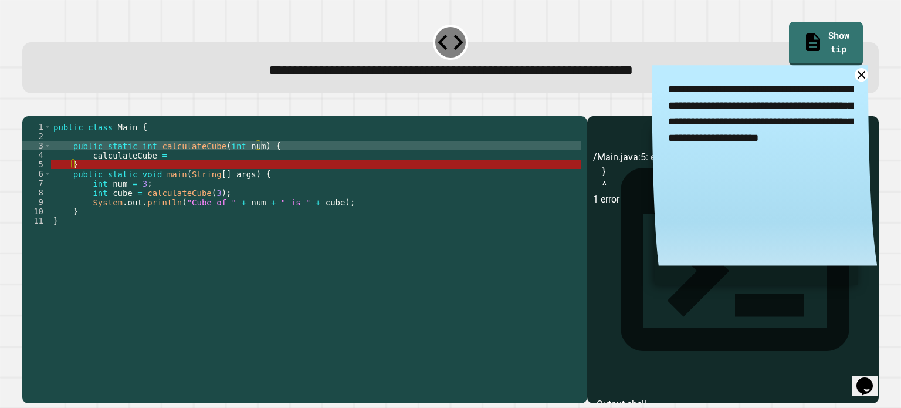
drag, startPoint x: 711, startPoint y: 140, endPoint x: 776, endPoint y: 135, distance: 65.9
click at [746, 162] on textarea "**********" at bounding box center [764, 122] width 225 height 114
click at [854, 72] on icon at bounding box center [861, 74] width 15 height 15
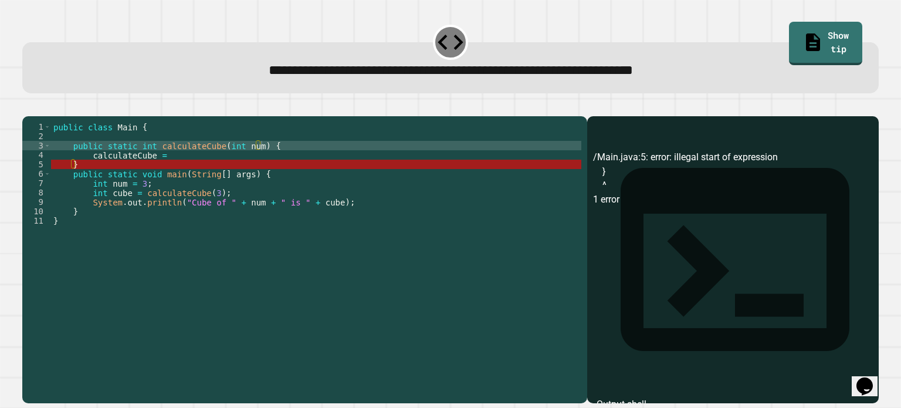
click at [168, 172] on div "public class Main { public static int calculateCube ( int num ) { calculateCube…" at bounding box center [316, 248] width 530 height 253
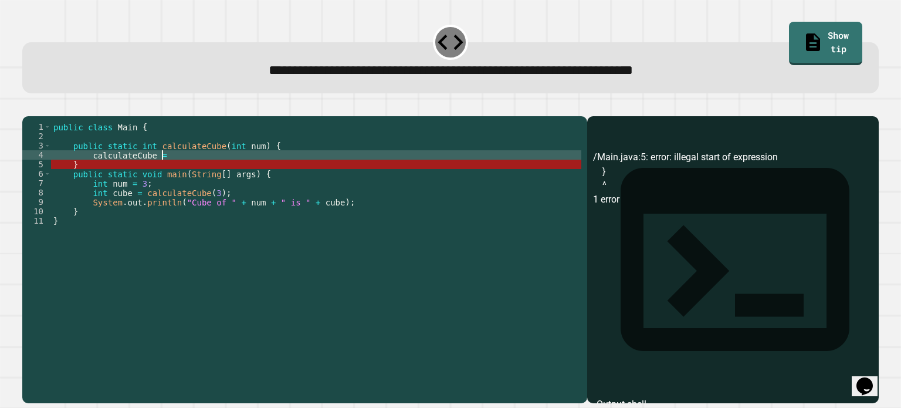
click at [184, 164] on div "public class Main { public static int calculateCube ( int num ) { calculateCube…" at bounding box center [316, 248] width 530 height 253
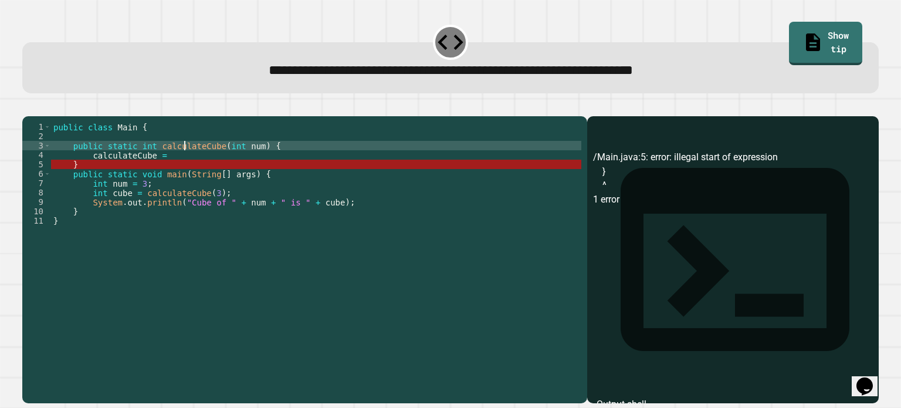
click at [197, 173] on div "public class Main { public static int calculateCube ( int num ) { calculateCube…" at bounding box center [316, 248] width 530 height 253
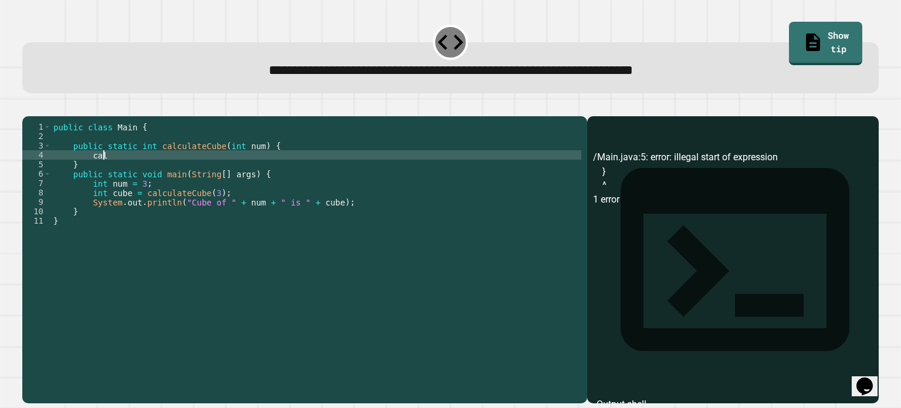
type textarea "*"
type textarea "**********"
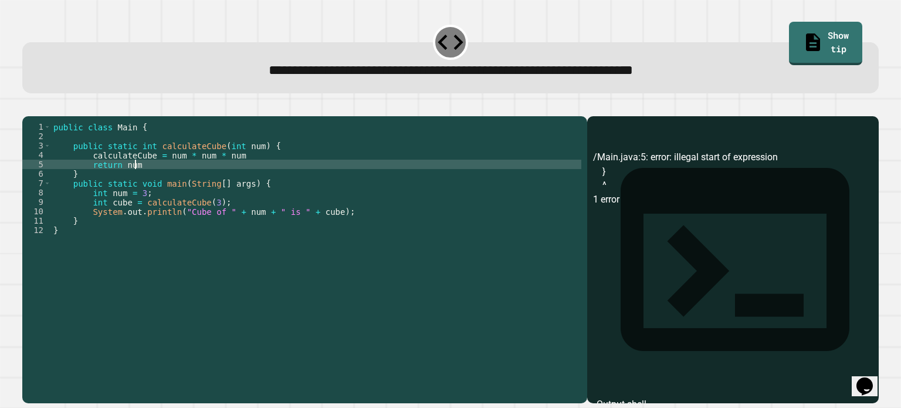
scroll to position [0, 5]
click at [28, 107] on icon "button" at bounding box center [28, 107] width 0 height 0
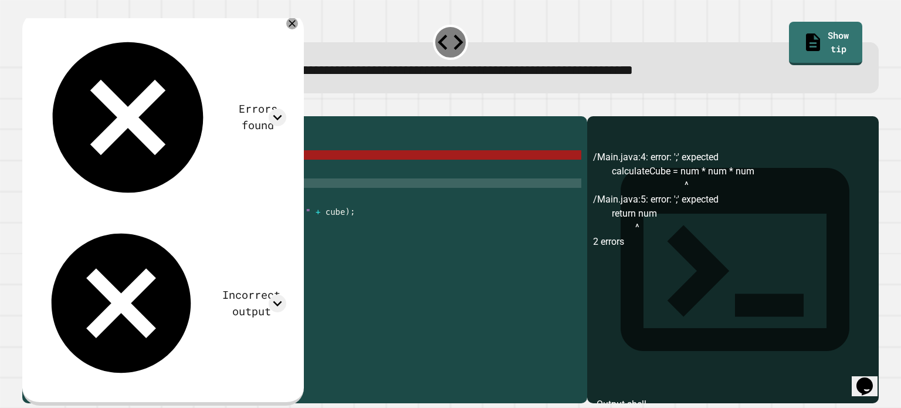
click at [184, 196] on div "public class Main { public static int calculateCube ( int num ) { calculateCube…" at bounding box center [316, 248] width 530 height 253
click at [240, 229] on div "public class Main { public static int calculateCube ( int num ) { calculateCube…" at bounding box center [316, 248] width 530 height 253
click at [121, 182] on div "public class Main { public static int calculateCube ( int num ) { calculateCube…" at bounding box center [316, 248] width 530 height 253
click at [150, 189] on div "public class Main { public static int calculateCube ( int num ) { calculateCube…" at bounding box center [316, 248] width 530 height 253
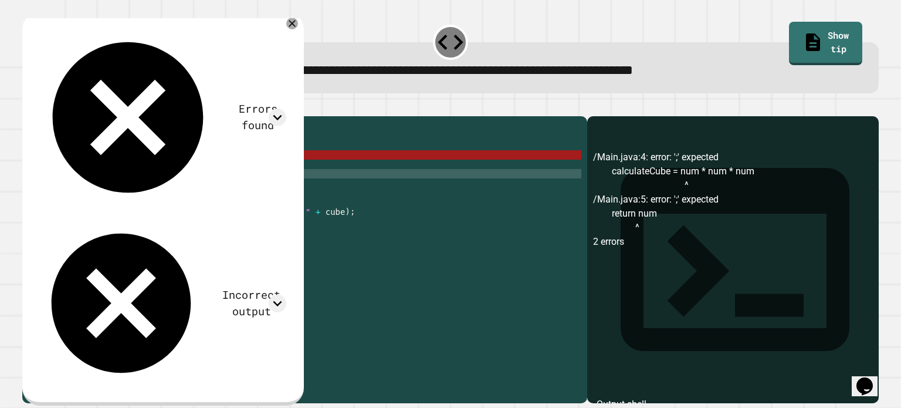
click at [177, 175] on div "public class Main { public static int calculateCube ( int num ) { calculateCube…" at bounding box center [316, 248] width 530 height 253
click at [135, 172] on div "public class Main { public static int calculateCube ( int num ) { calculateCube…" at bounding box center [316, 248] width 530 height 253
click at [92, 171] on div "public class Main { public static int calculateCube ( int num ) { calculateCube…" at bounding box center [316, 248] width 530 height 253
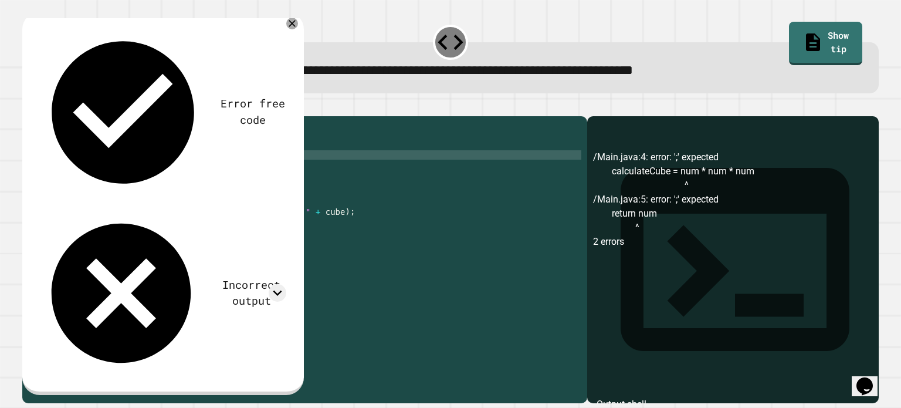
scroll to position [0, 4]
click at [28, 107] on icon "button" at bounding box center [28, 107] width 0 height 0
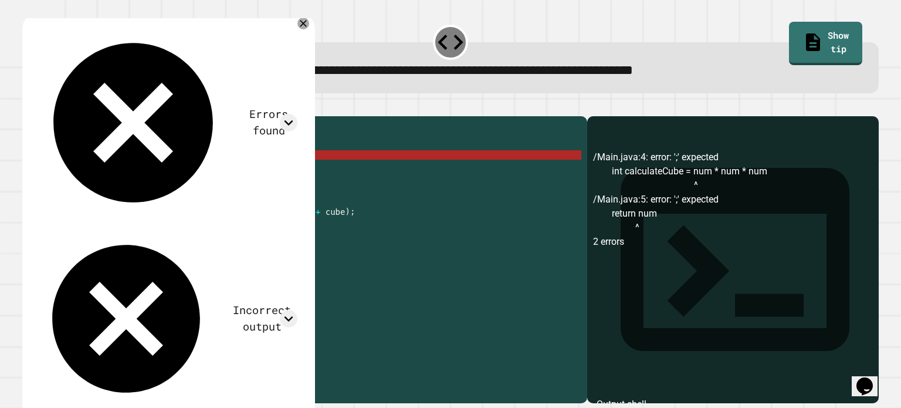
click at [259, 174] on div "public class Main { public static int calculateCube ( int num ) { int calculate…" at bounding box center [316, 248] width 530 height 253
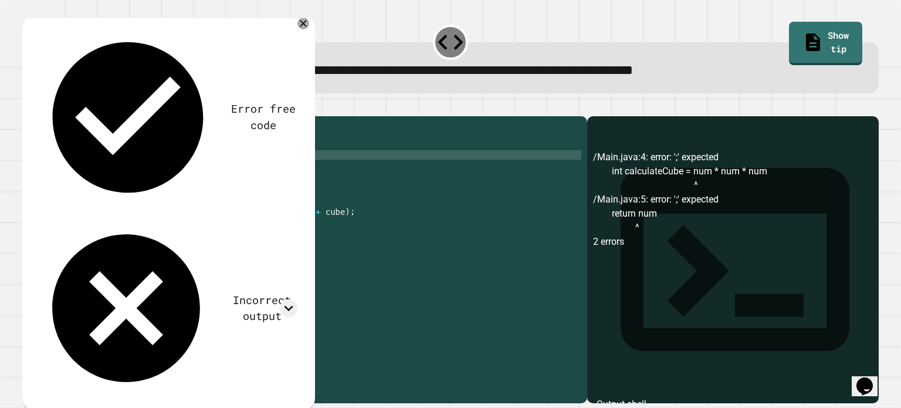
scroll to position [0, 13]
click at [28, 107] on button "button" at bounding box center [28, 107] width 0 height 0
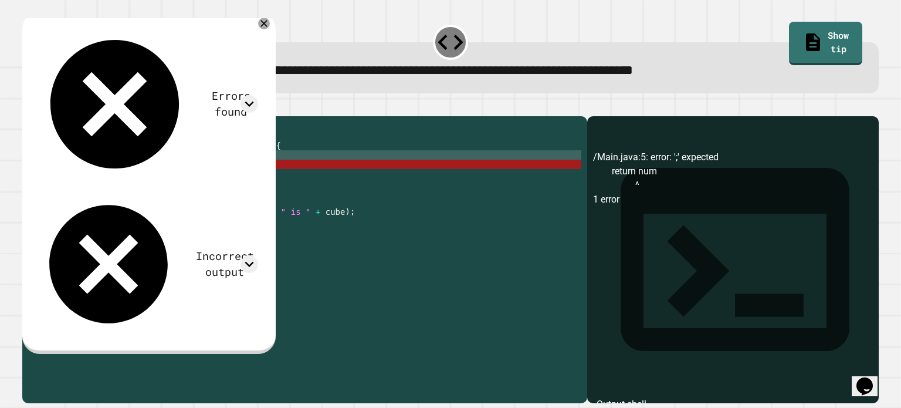
click at [147, 179] on div "public class Main { public static int calculateCube ( int num ) { int calculate…" at bounding box center [316, 248] width 530 height 253
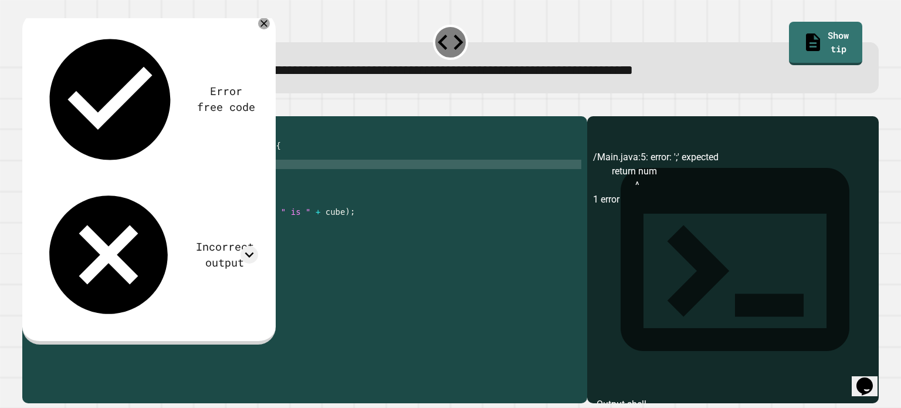
click at [39, 115] on icon "button" at bounding box center [36, 114] width 6 height 8
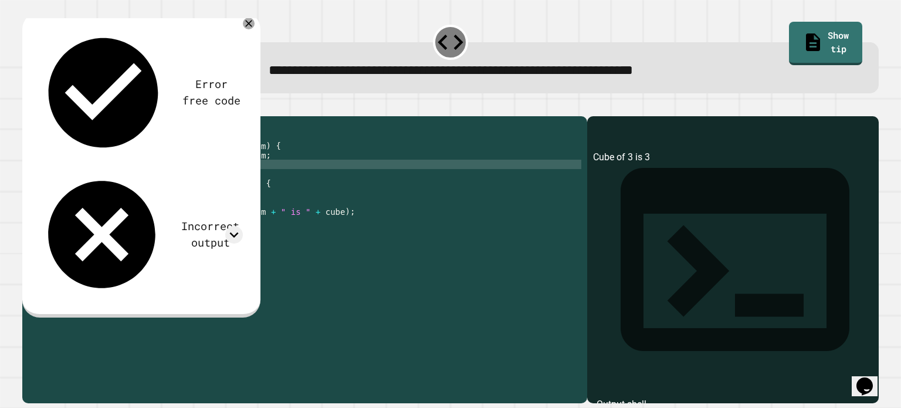
click at [134, 183] on div "public class Main { public static int calculateCube ( int num ) { int calculate…" at bounding box center [316, 248] width 530 height 253
type textarea "**********"
click at [28, 107] on icon "button" at bounding box center [28, 107] width 0 height 0
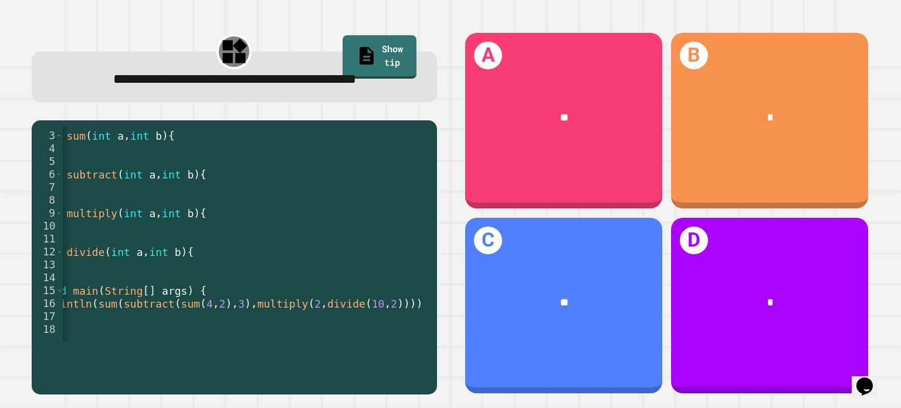
scroll to position [0, 138]
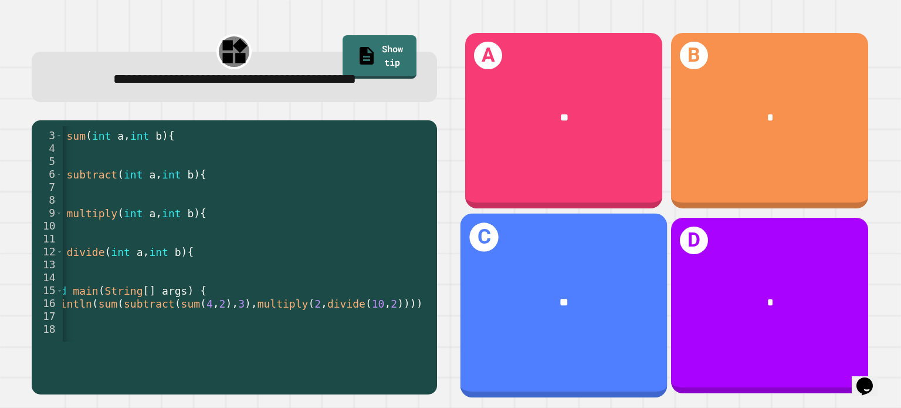
click at [530, 294] on div "**" at bounding box center [564, 302] width 162 height 16
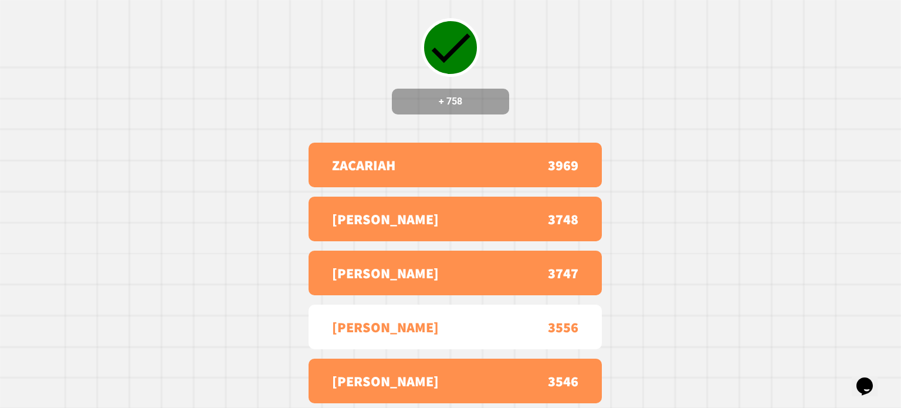
scroll to position [0, 0]
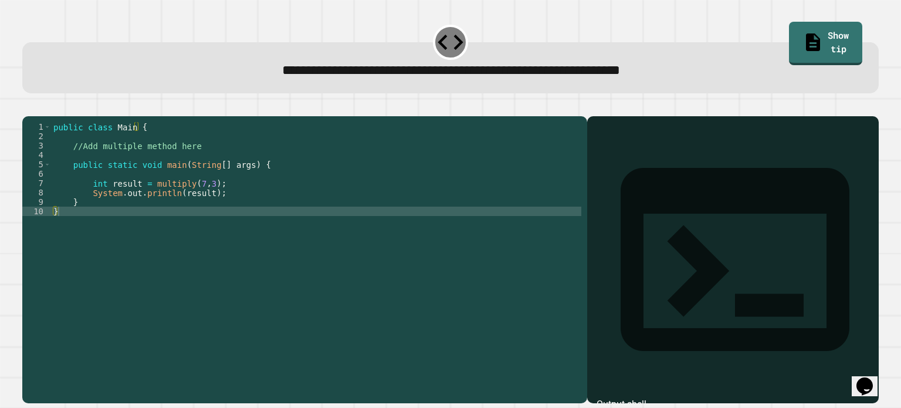
click at [180, 190] on div "public class Main { //Add multiple method here public static void main ( String…" at bounding box center [316, 248] width 530 height 253
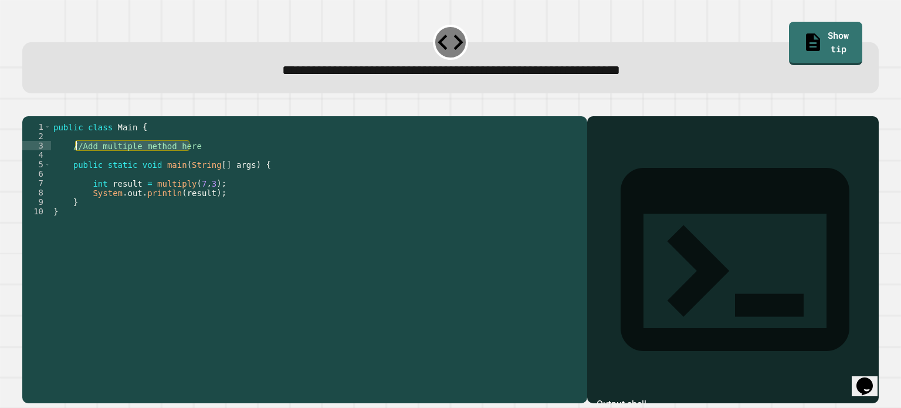
drag, startPoint x: 202, startPoint y: 161, endPoint x: 79, endPoint y: 162, distance: 122.6
click at [79, 162] on div "public class Main { //Add multiple method here public static void main ( String…" at bounding box center [316, 248] width 530 height 253
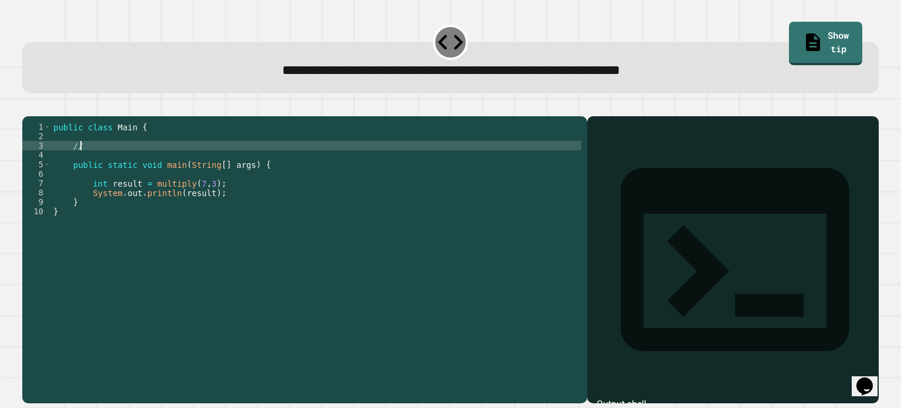
type textarea "*"
type textarea "**********"
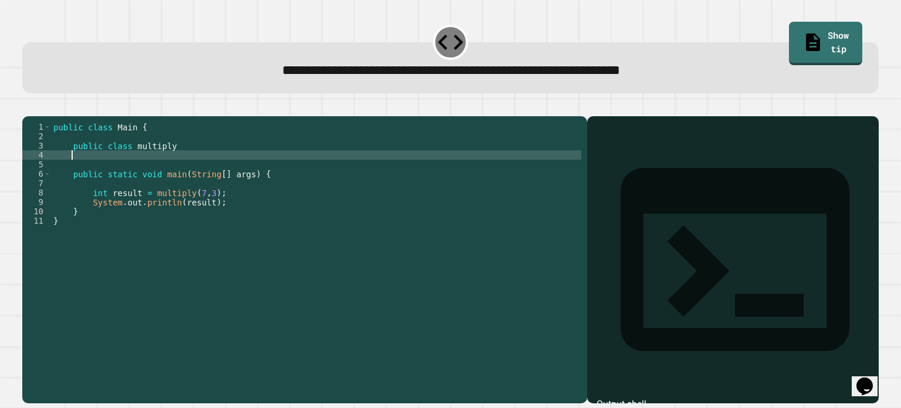
scroll to position [0, 0]
click at [188, 220] on div "public class Main { public class multiply public static void main ( String [ ] …" at bounding box center [316, 248] width 530 height 253
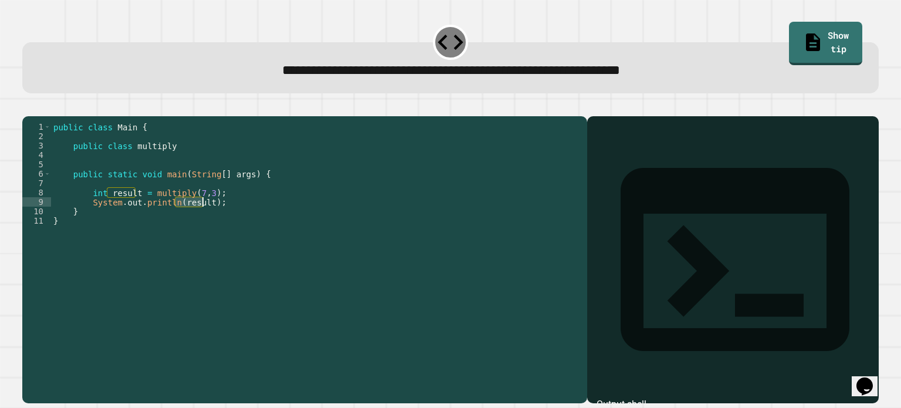
click at [188, 220] on div "public class Main { public class multiply public static void main ( String [ ] …" at bounding box center [316, 248] width 530 height 253
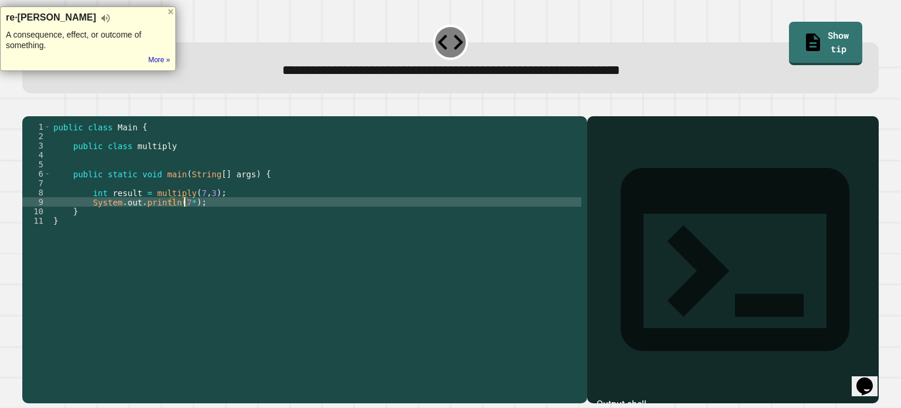
scroll to position [0, 9]
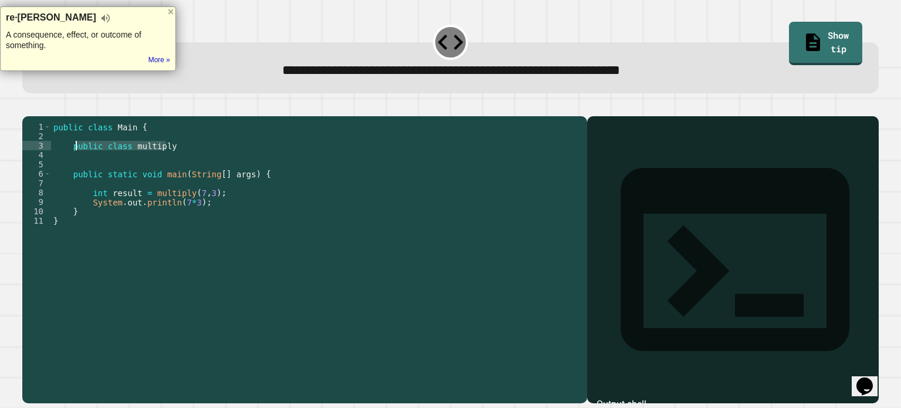
drag, startPoint x: 169, startPoint y: 159, endPoint x: 72, endPoint y: 162, distance: 97.4
click at [72, 162] on div "public class Main { public class multiply public static void main ( String [ ] …" at bounding box center [316, 248] width 530 height 253
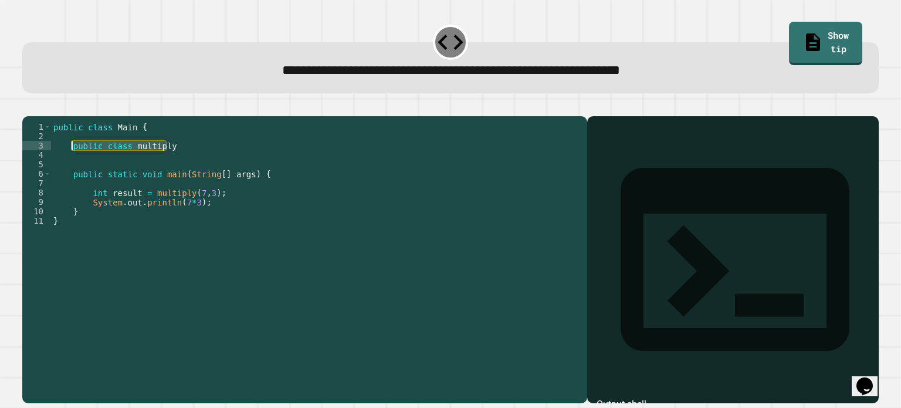
type textarea "**********"
click at [28, 107] on icon "button" at bounding box center [28, 107] width 0 height 0
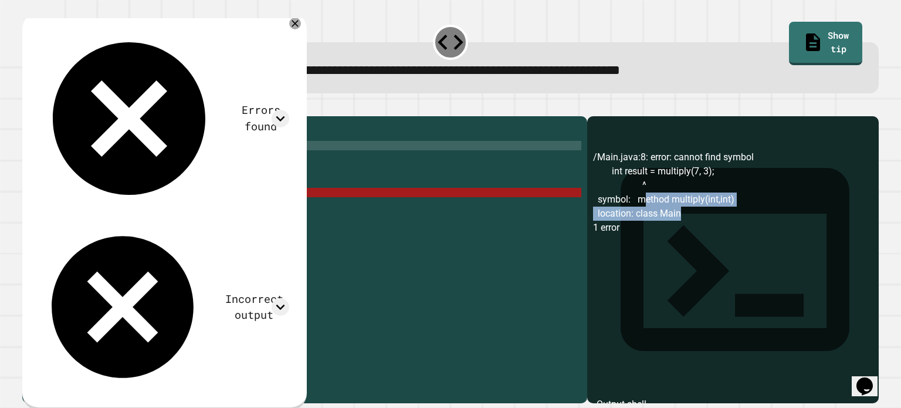
drag, startPoint x: 635, startPoint y: 214, endPoint x: 687, endPoint y: 224, distance: 53.7
click at [687, 224] on div "/Main.java:8: error: cannot find symbol int result = multiply(7, 3); ^ symbol: …" at bounding box center [732, 276] width 279 height 253
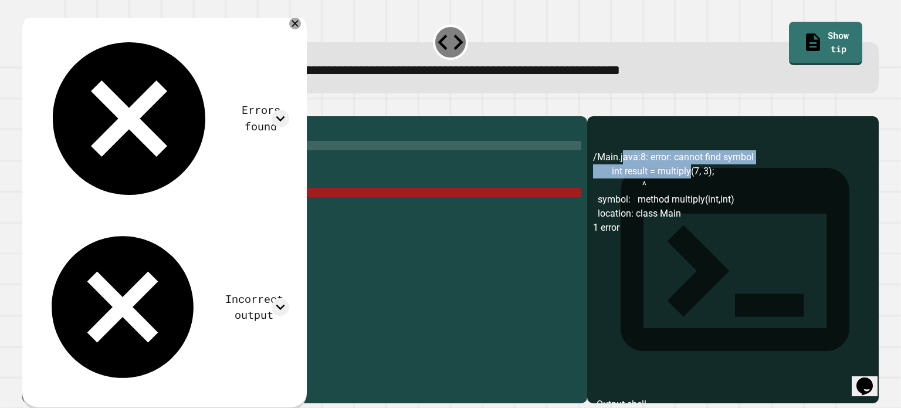
drag, startPoint x: 612, startPoint y: 174, endPoint x: 683, endPoint y: 192, distance: 72.5
click at [683, 192] on div "/Main.java:8: error: cannot find symbol int result = multiply(7, 3); ^ symbol: …" at bounding box center [732, 276] width 279 height 253
click at [684, 192] on div "/Main.java:8: error: cannot find symbol int result = multiply(7, 3); ^ symbol: …" at bounding box center [732, 276] width 279 height 253
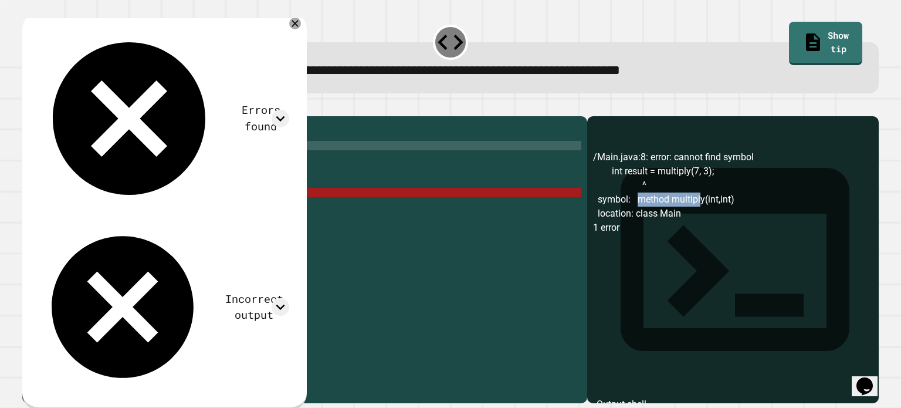
drag, startPoint x: 629, startPoint y: 219, endPoint x: 690, endPoint y: 219, distance: 61.6
click at [691, 219] on div "/Main.java:8: error: cannot find symbol int result = multiply(7, 3); ^ symbol: …" at bounding box center [732, 276] width 279 height 253
click at [661, 232] on div "/Main.java:8: error: cannot find symbol int result = multiply(7, 3); ^ symbol: …" at bounding box center [732, 276] width 279 height 253
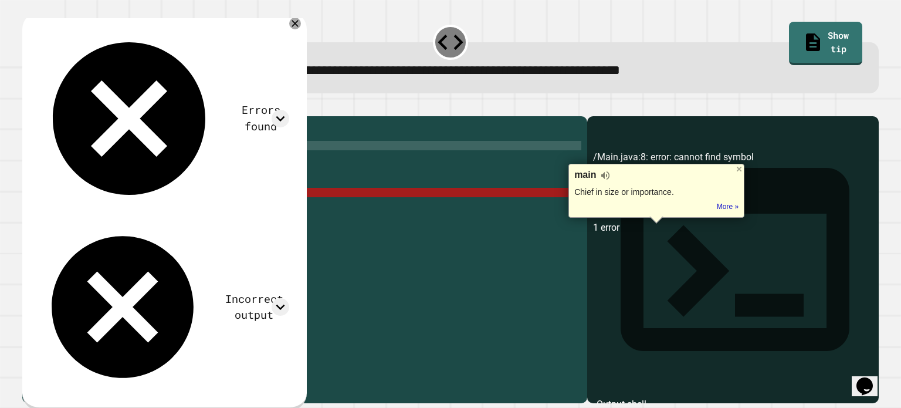
click at [813, 35] on link "Show tip" at bounding box center [826, 44] width 74 height 44
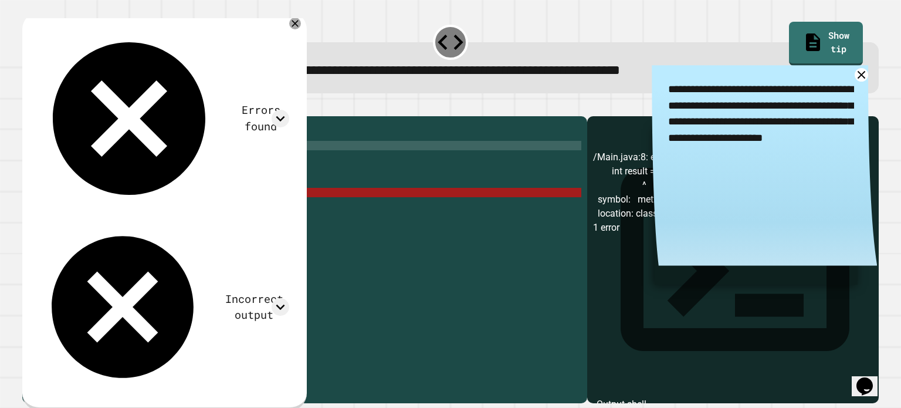
drag, startPoint x: 700, startPoint y: 98, endPoint x: 763, endPoint y: 100, distance: 63.4
click at [763, 100] on textarea "**********" at bounding box center [764, 113] width 225 height 97
click at [762, 100] on textarea "**********" at bounding box center [764, 113] width 225 height 97
click at [106, 167] on div "public class Main { public static void main ( String [ ] args ) { int result = …" at bounding box center [316, 248] width 530 height 253
click at [115, 164] on div "public class Main { public static void main ( String [ ] args ) { int result = …" at bounding box center [316, 248] width 530 height 253
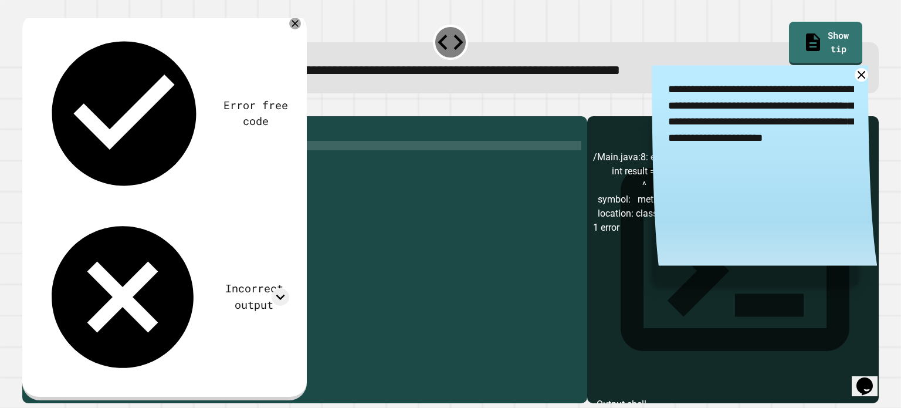
scroll to position [0, 11]
click at [287, 163] on div "public class Main { public static multiply ( int , int ) public static void mai…" at bounding box center [316, 248] width 530 height 253
type textarea "**********"
click at [188, 229] on div "public class Main { public static multiply ( int , int ) ; return = int * int p…" at bounding box center [316, 248] width 530 height 253
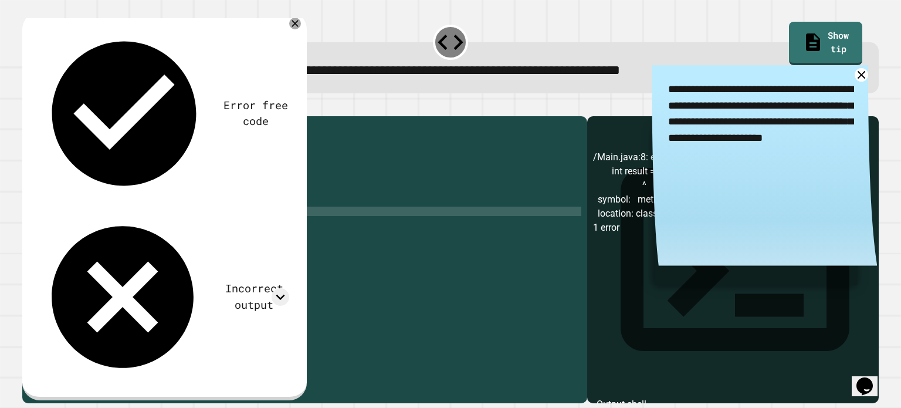
scroll to position [0, 10]
click at [28, 107] on icon "button" at bounding box center [28, 107] width 0 height 0
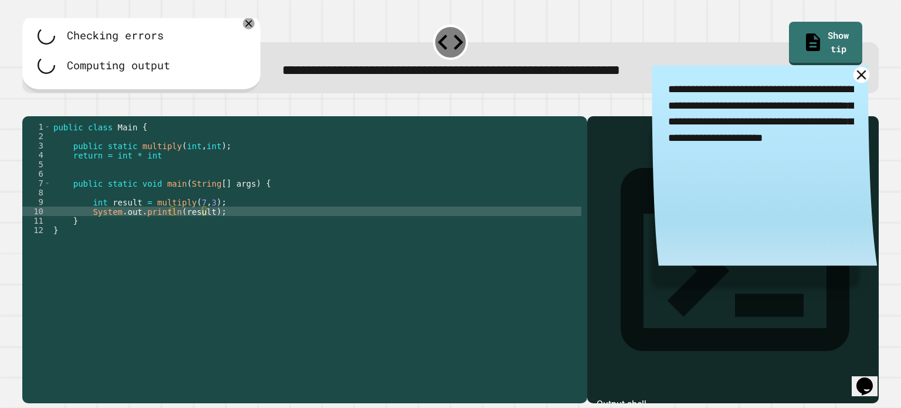
click at [853, 77] on icon at bounding box center [861, 75] width 16 height 16
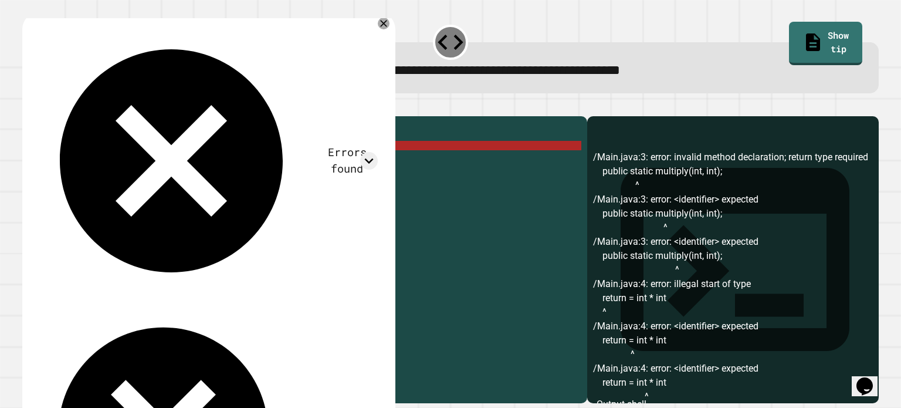
click at [136, 164] on div "public class Main { public static multiply ( int , int ) ; return = int * int p…" at bounding box center [316, 248] width 530 height 253
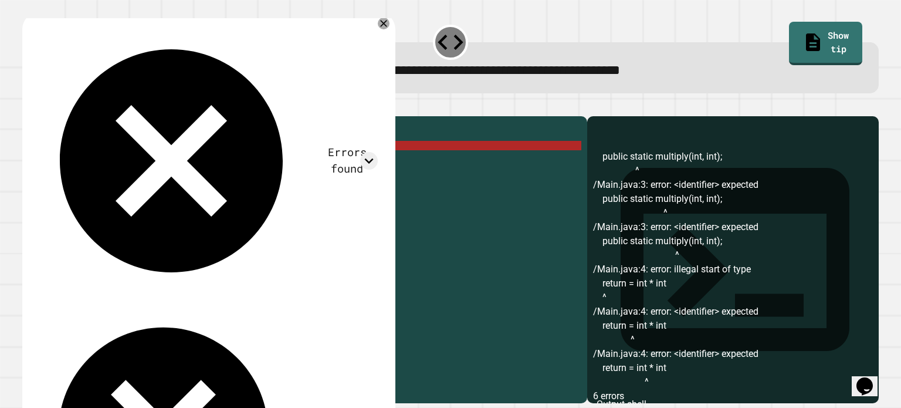
scroll to position [0, 0]
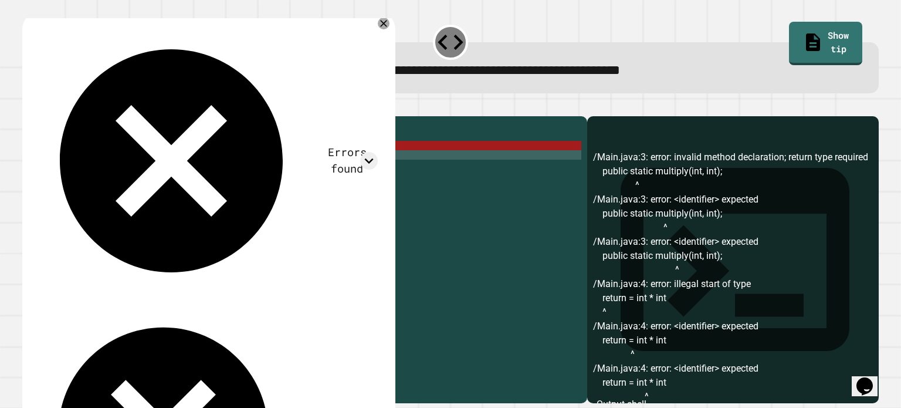
click at [160, 174] on div "public class Main { public static multiply ( int , int ) ; return = int * int p…" at bounding box center [316, 248] width 530 height 253
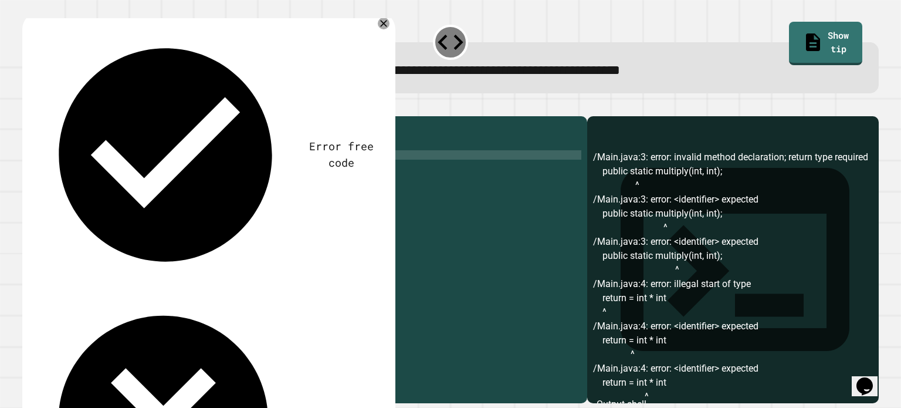
scroll to position [0, 6]
click at [28, 107] on button "button" at bounding box center [28, 107] width 0 height 0
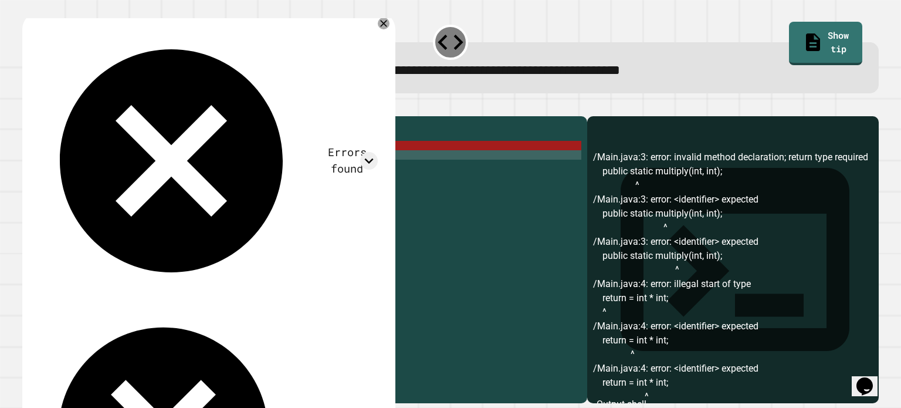
click at [123, 161] on div "public class Main { public static multiply ( int , int ) ; return = int * int ;…" at bounding box center [316, 248] width 530 height 253
click at [136, 162] on div "public class Main { public static multiply ( int , int ) ; return = int * int ;…" at bounding box center [316, 248] width 530 height 253
click at [183, 164] on div "public class Main { public static multiply ( int , int ) ; return = int * int ;…" at bounding box center [316, 248] width 530 height 253
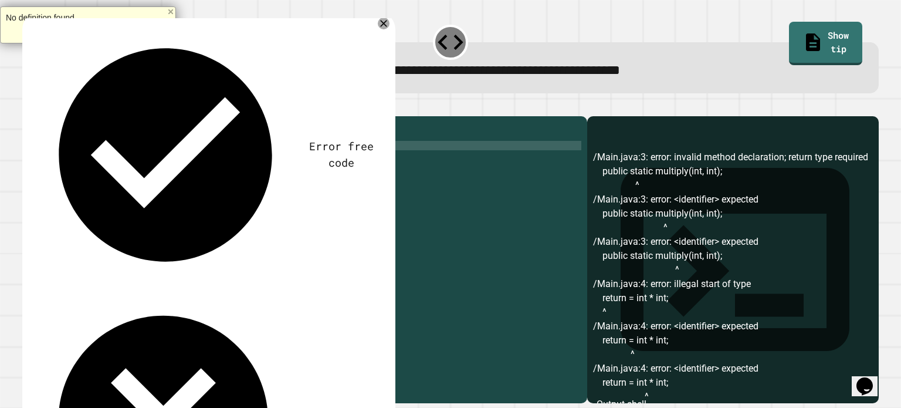
scroll to position [0, 9]
click at [213, 161] on div "public class Main { public static multiply ( num , int ) ; return = int * int ;…" at bounding box center [316, 248] width 530 height 253
click at [117, 169] on div "public class Main { public static multiply ( num , num ) ; return = int * int ;…" at bounding box center [316, 248] width 530 height 253
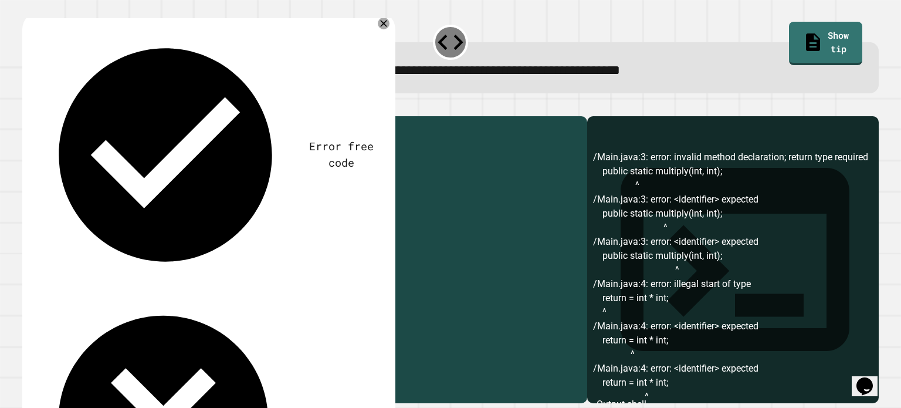
click at [117, 169] on div "public class Main { public static multiply ( num , num ) ; return = int * int ;…" at bounding box center [316, 248] width 530 height 253
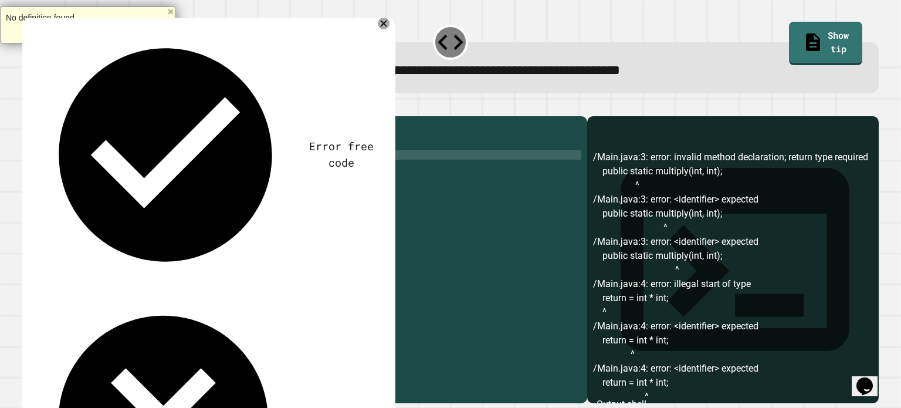
scroll to position [0, 5]
click at [139, 173] on div "public class Main { public static multiply ( num , num ) ; return = num * int ;…" at bounding box center [316, 248] width 530 height 253
type textarea "**********"
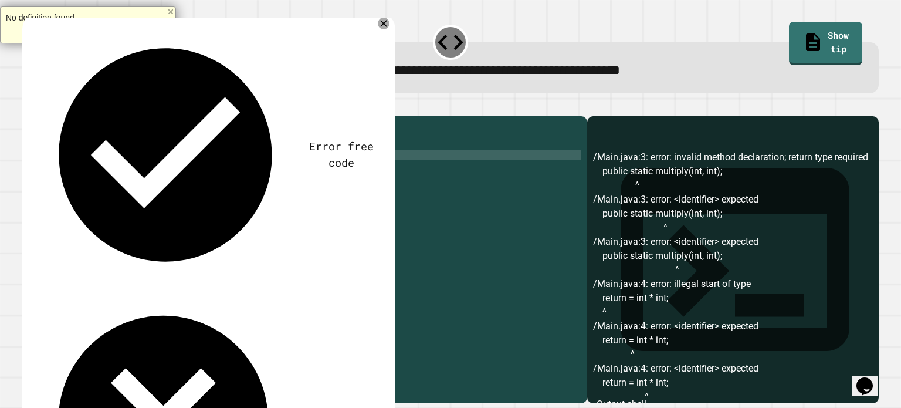
click at [28, 107] on icon "button" at bounding box center [28, 107] width 0 height 0
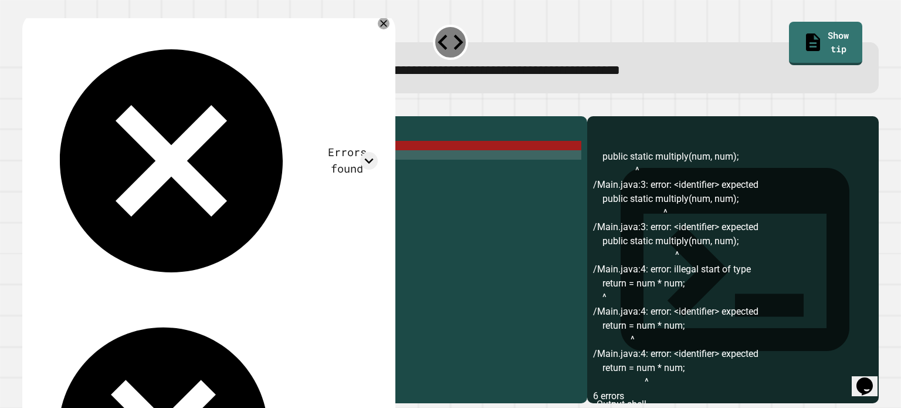
scroll to position [36, 0]
drag, startPoint x: 663, startPoint y: 230, endPoint x: 670, endPoint y: 256, distance: 26.3
click at [670, 256] on div "/Main.java:3: error: invalid method declaration; return type required public st…" at bounding box center [732, 276] width 279 height 253
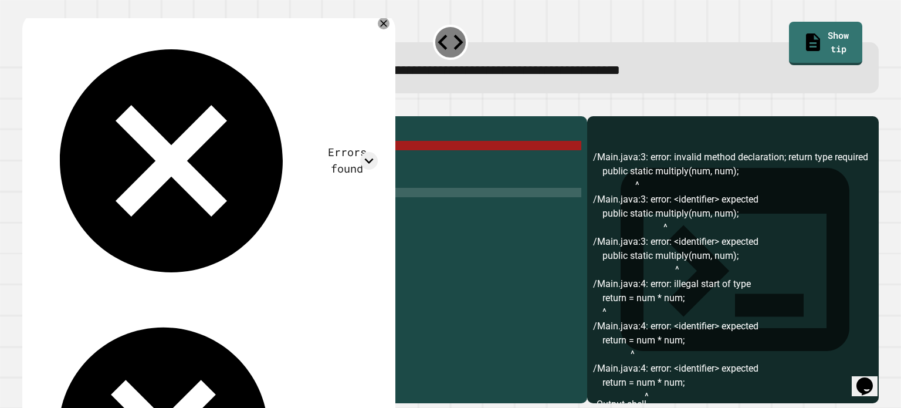
click at [141, 209] on div "public class Main { public static multiply ( num , num ) ; return = num * num ;…" at bounding box center [316, 248] width 530 height 253
click at [121, 183] on div "public class Main { public static multiply ( num , num ) ; return = num * num ;…" at bounding box center [316, 248] width 530 height 253
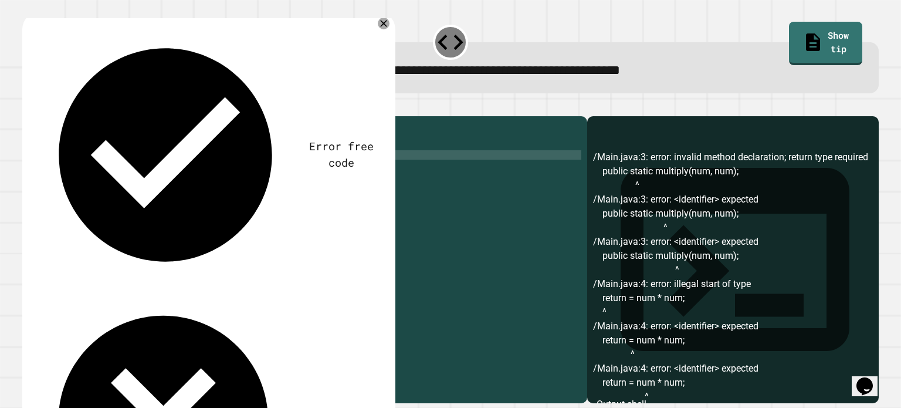
click at [201, 174] on div "public class Main { public static multiply ( num , num ) ; return = num * num ;…" at bounding box center [316, 248] width 530 height 253
click at [127, 155] on div "public class Main { public static multiply ( num , num ) ; return = num * num ;…" at bounding box center [316, 248] width 530 height 253
click at [123, 161] on div "public class Main { public static multiply ( num , num ) ; return = num * num ;…" at bounding box center [316, 248] width 530 height 253
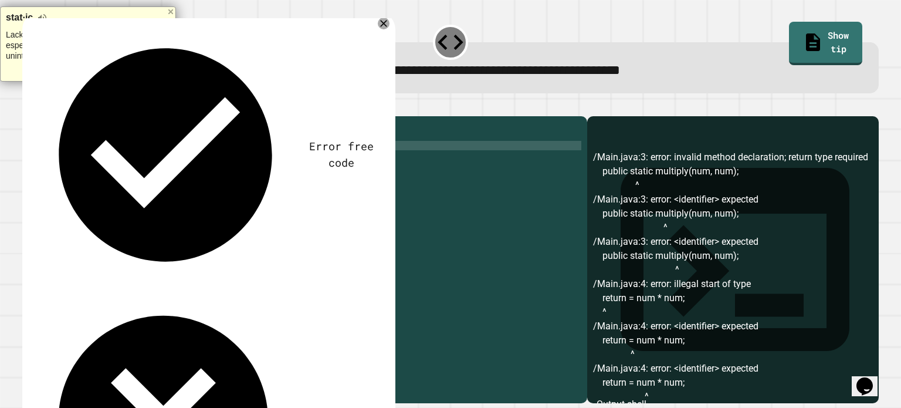
scroll to position [0, 5]
type textarea "**********"
click at [28, 107] on icon "button" at bounding box center [28, 107] width 0 height 0
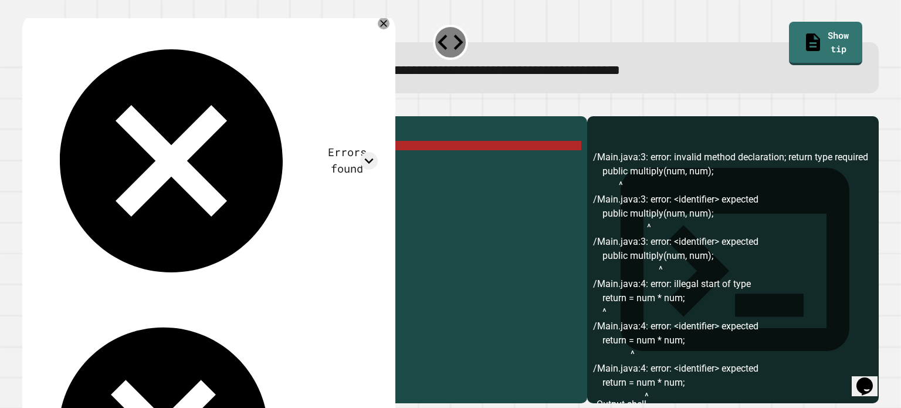
click at [70, 173] on div "public class Main { public multiply ( num , num ) ; return = num * num ; public…" at bounding box center [316, 248] width 530 height 253
click at [172, 178] on div "public class Main { public multiply ( num , num ) ; return = num * num ; public…" at bounding box center [316, 248] width 530 height 253
click at [209, 163] on div "public class Main { public multiply ( num , num ) ; return = num * num ; public…" at bounding box center [316, 248] width 530 height 253
click at [384, 24] on icon at bounding box center [383, 23] width 14 height 14
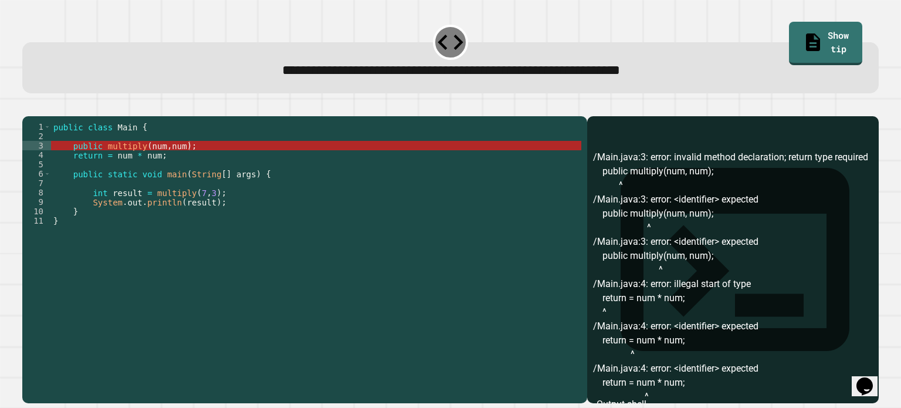
click at [184, 162] on div "public class Main { public multiply ( num , num ) ; return = num * num ; public…" at bounding box center [316, 248] width 530 height 253
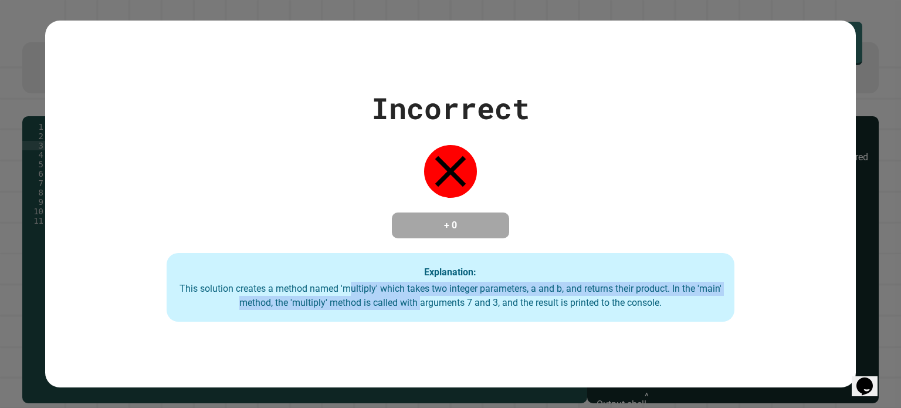
drag, startPoint x: 355, startPoint y: 289, endPoint x: 429, endPoint y: 304, distance: 75.4
click at [429, 304] on div "This solution creates a method named 'multiply' which takes two integer paramet…" at bounding box center [450, 295] width 544 height 28
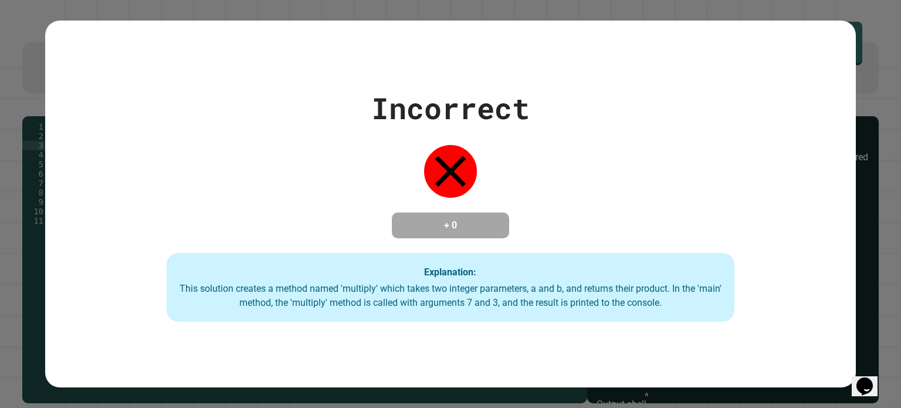
click at [318, 147] on div "Incorrect + 0 Explanation: This solution creates a method named 'multiply' whic…" at bounding box center [450, 204] width 810 height 236
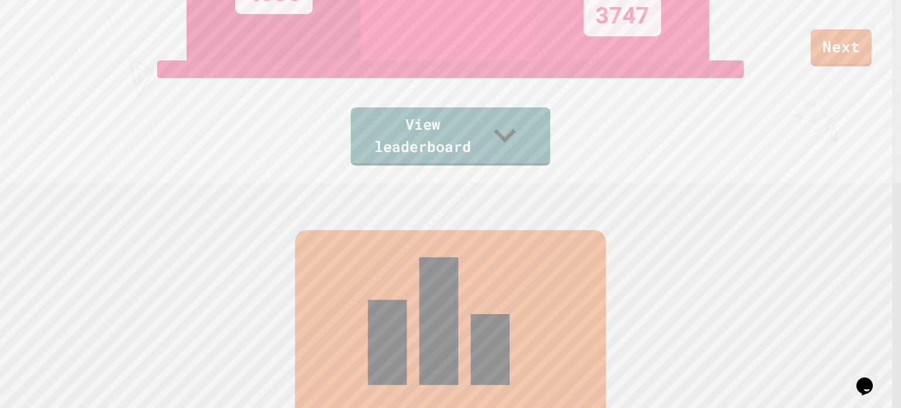
scroll to position [216, 0]
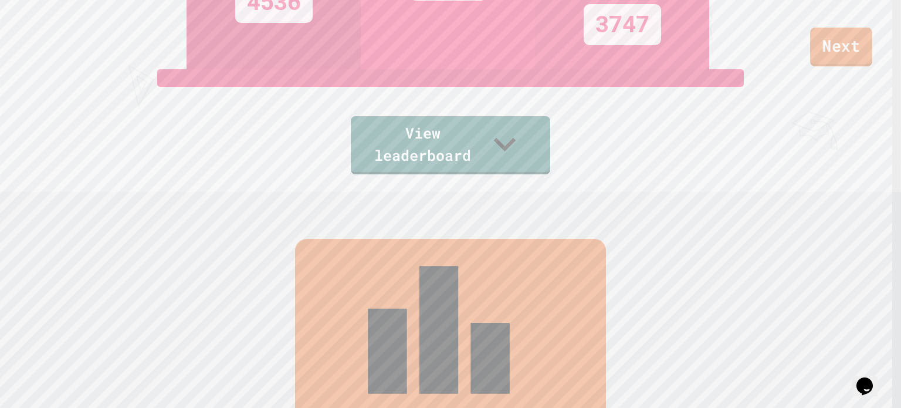
click at [826, 51] on link "Next" at bounding box center [841, 47] width 62 height 39
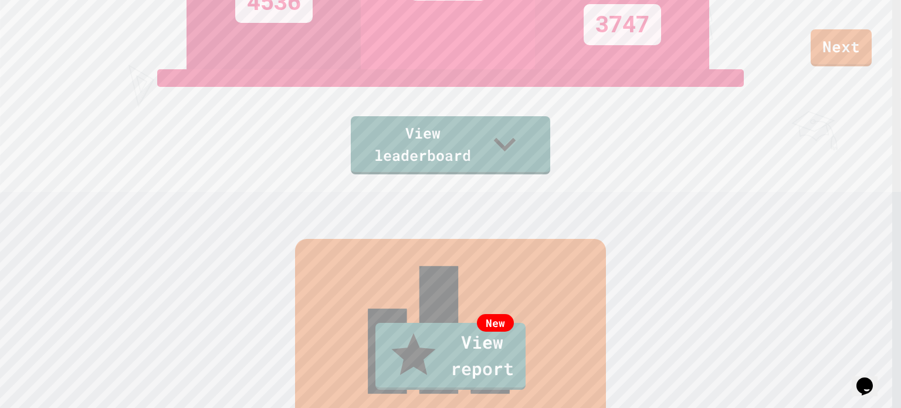
click at [469, 375] on link "New View report" at bounding box center [450, 354] width 136 height 70
